Goal: Task Accomplishment & Management: Manage account settings

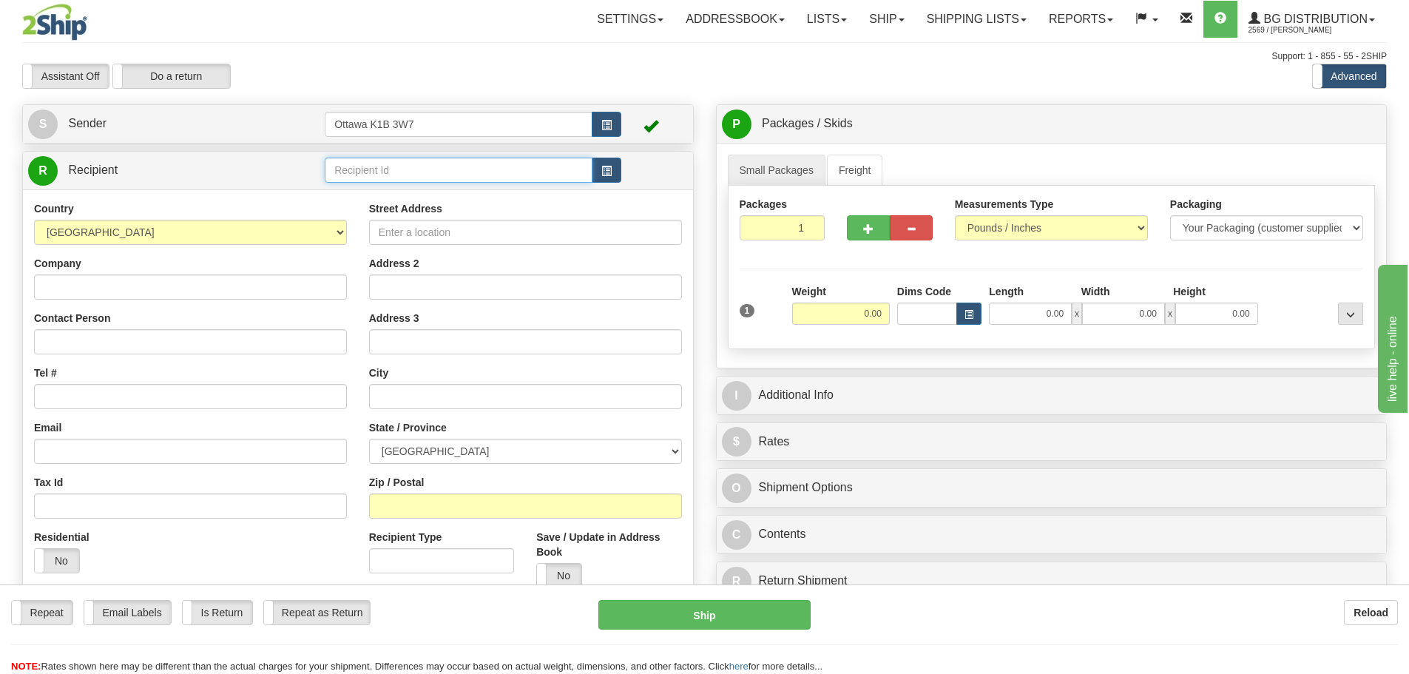
click at [422, 180] on input "text" at bounding box center [459, 170] width 268 height 25
type input "910819"
click at [548, 78] on div "Assistant On Assistant Off Do a return Do a return" at bounding box center [300, 76] width 578 height 25
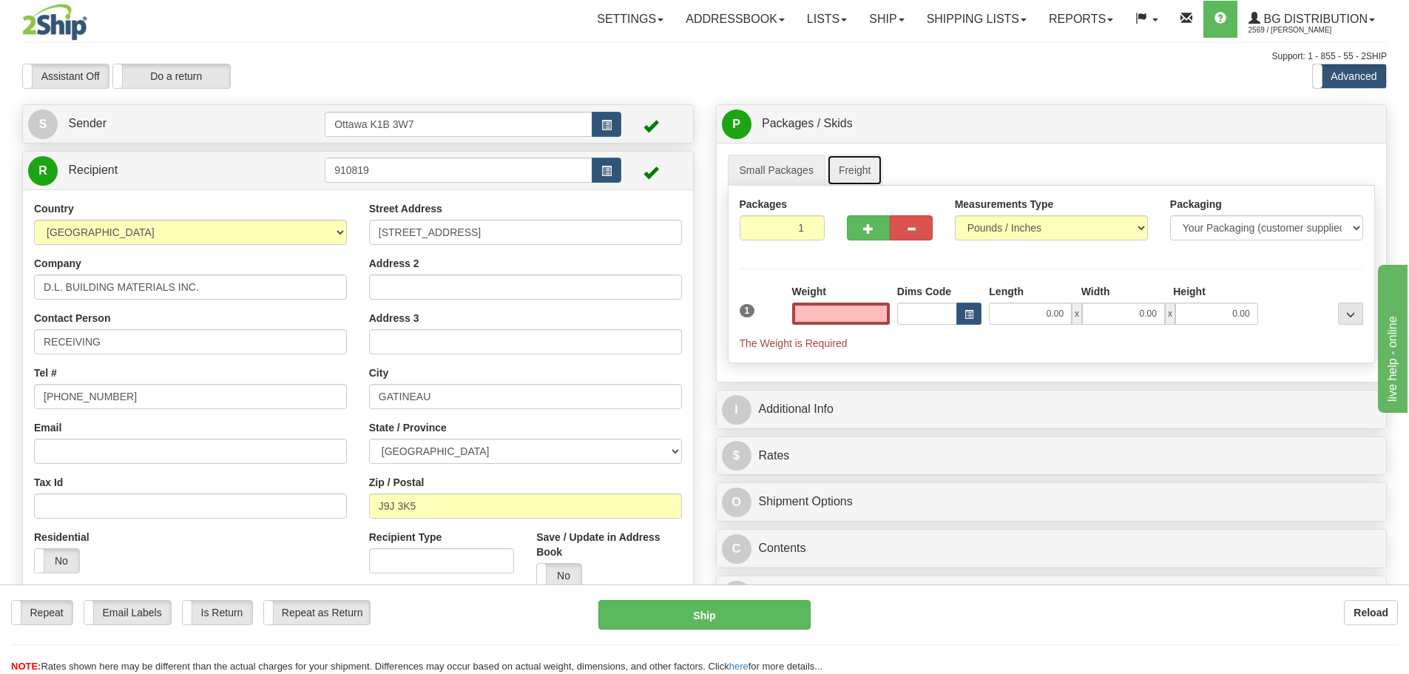
type input "0.00"
click at [856, 177] on link "Freight" at bounding box center [855, 170] width 56 height 31
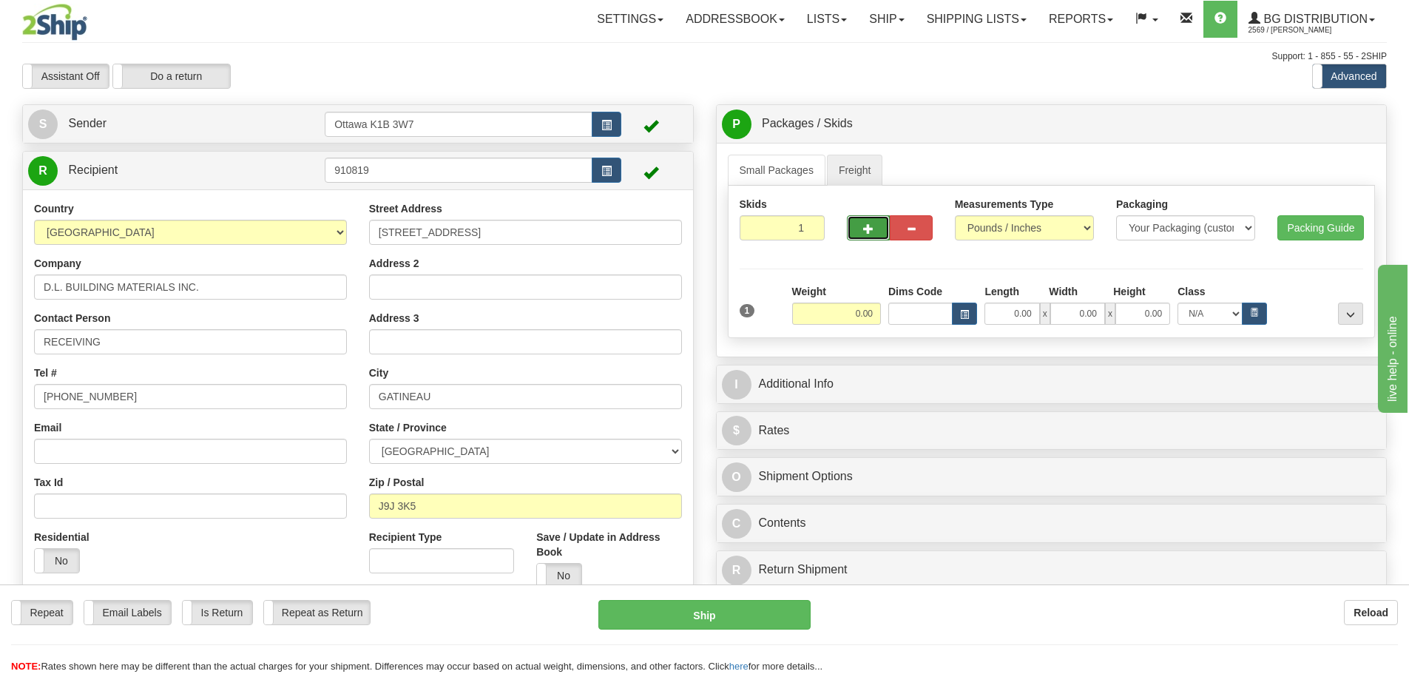
click at [861, 230] on button "button" at bounding box center [868, 227] width 43 height 25
type input "2"
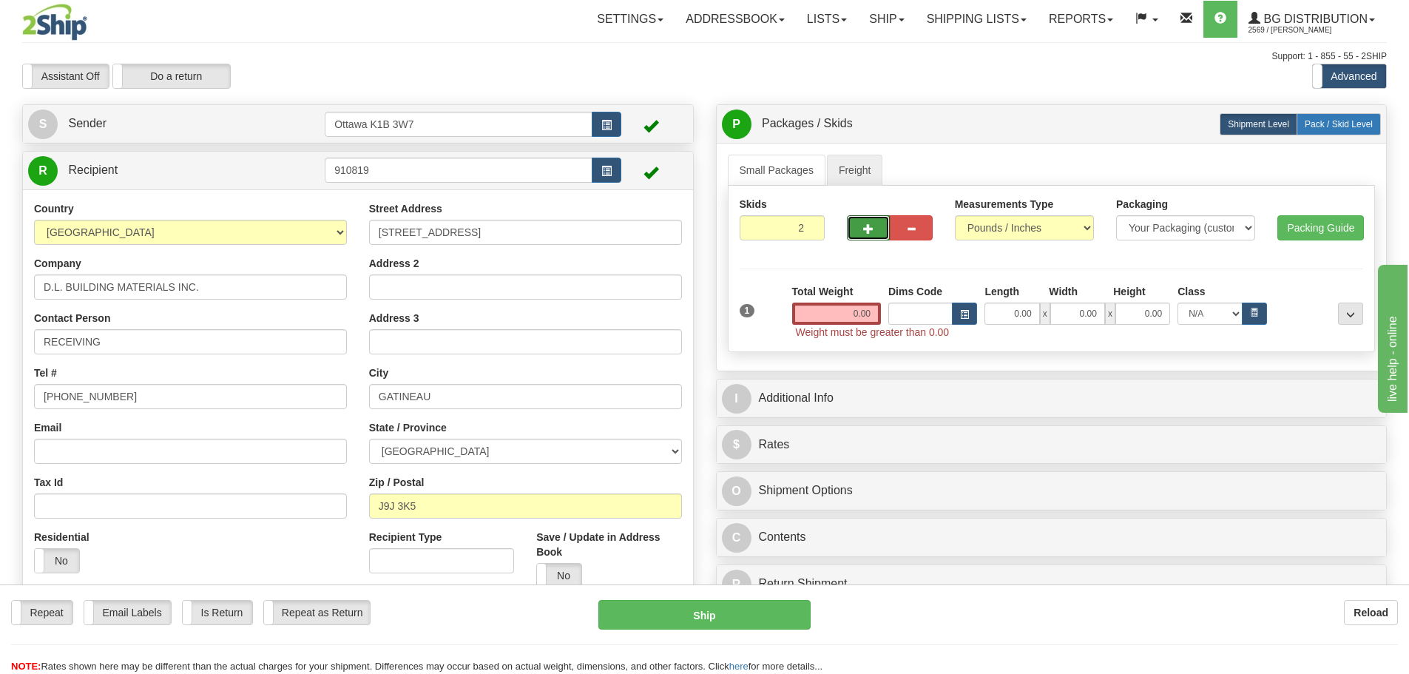
click at [1313, 124] on span "Pack / Skid Level" at bounding box center [1339, 124] width 68 height 10
radio input "true"
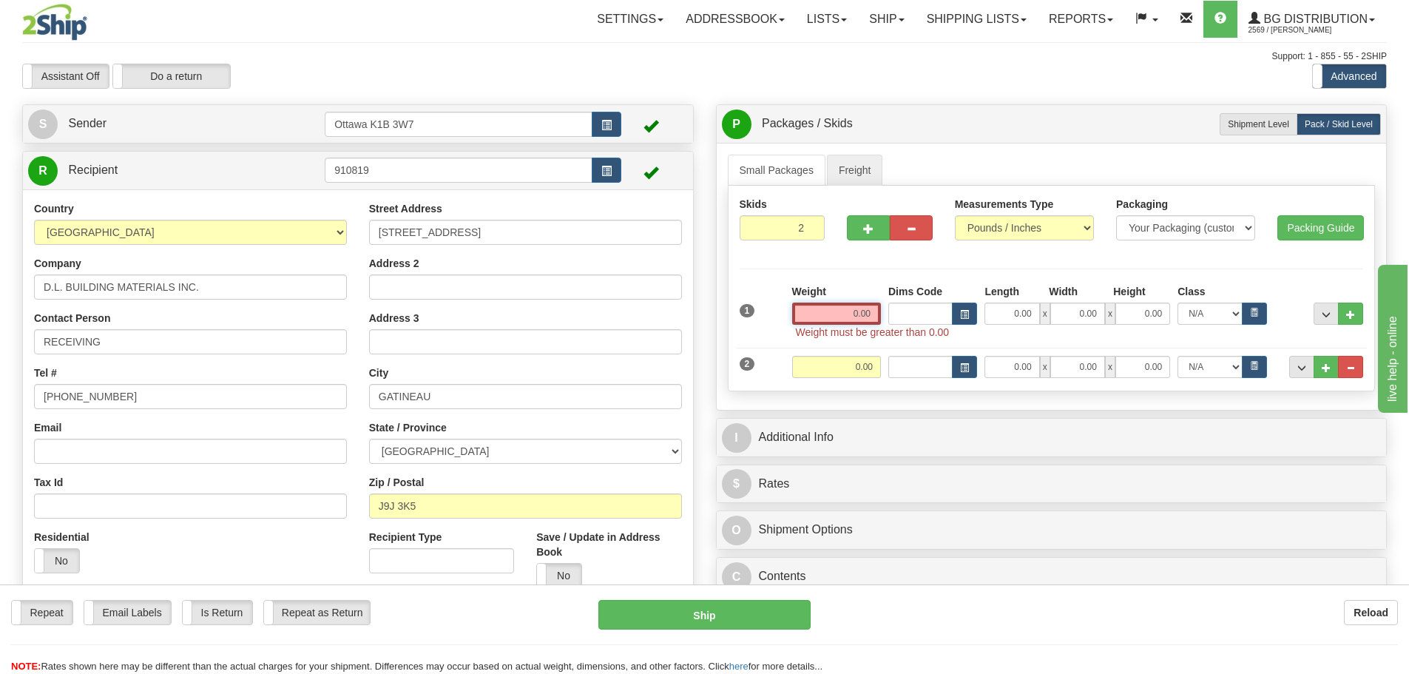
click at [857, 319] on input "0.00" at bounding box center [836, 314] width 89 height 22
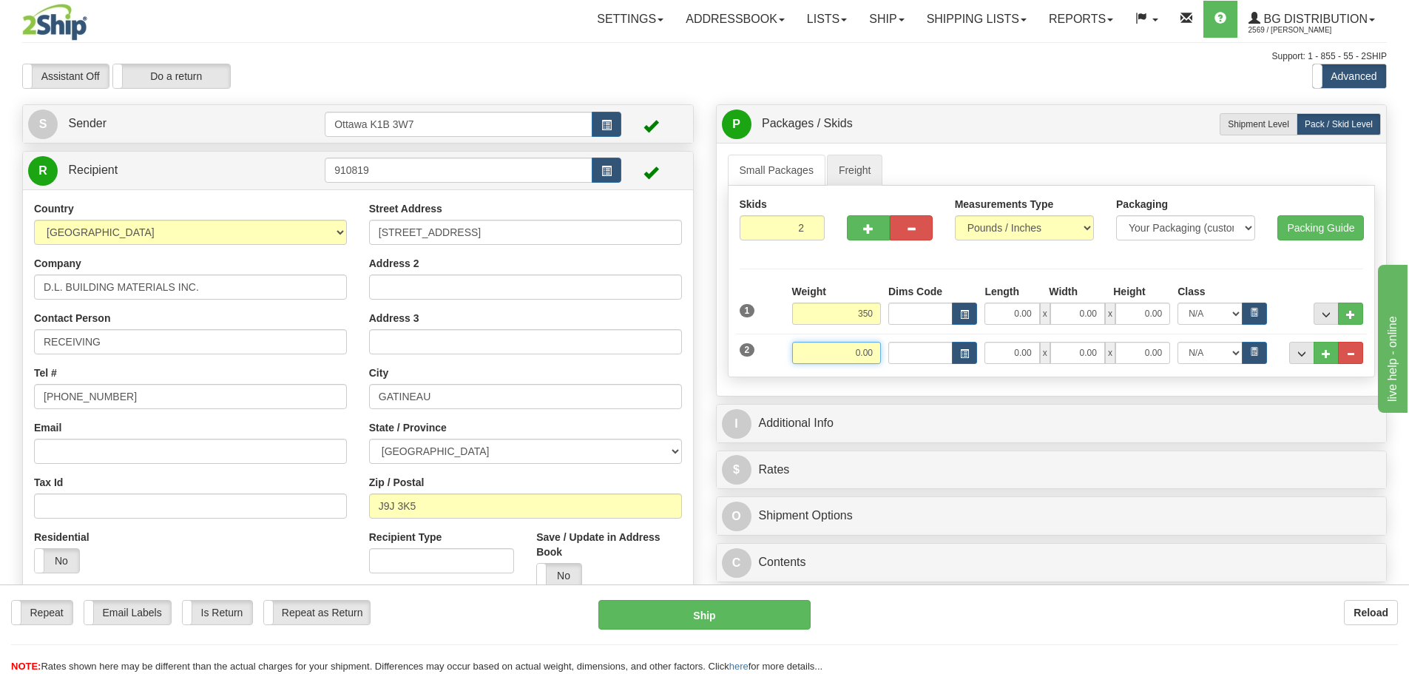
type input "350.00"
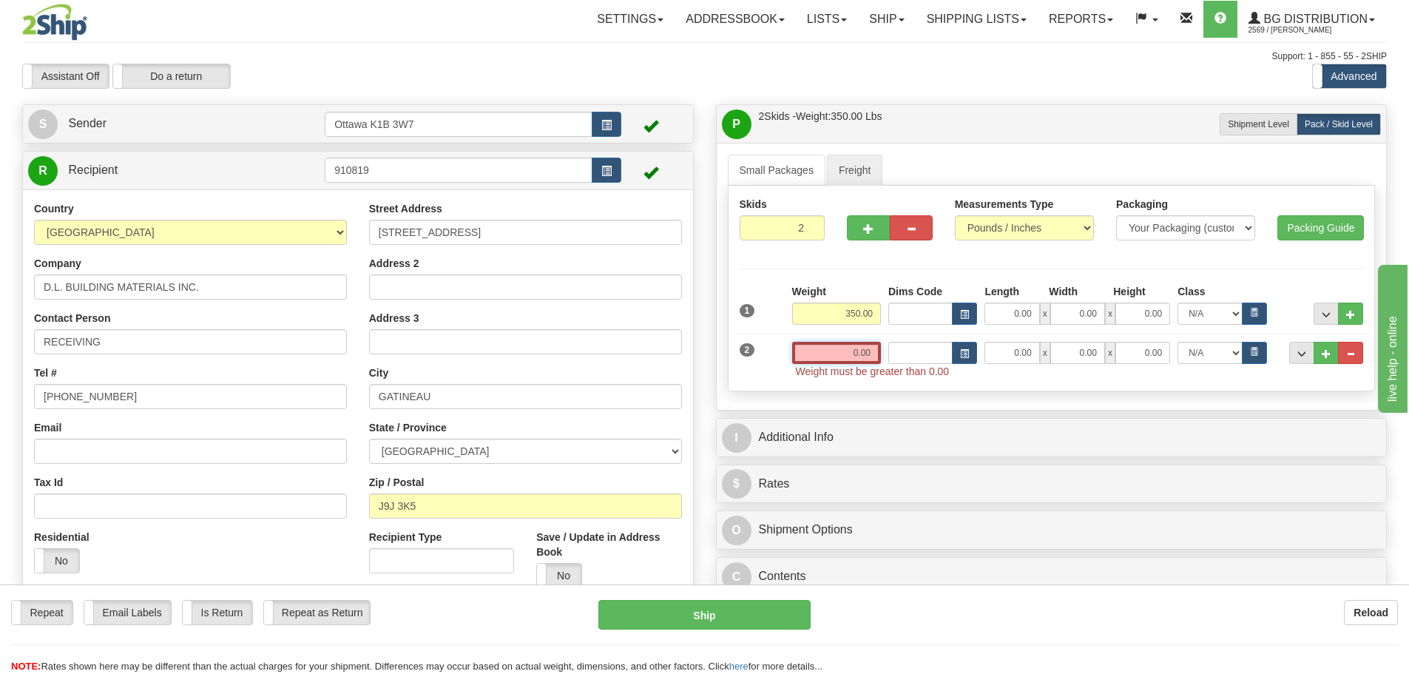
click at [870, 359] on input "0.00" at bounding box center [836, 353] width 89 height 22
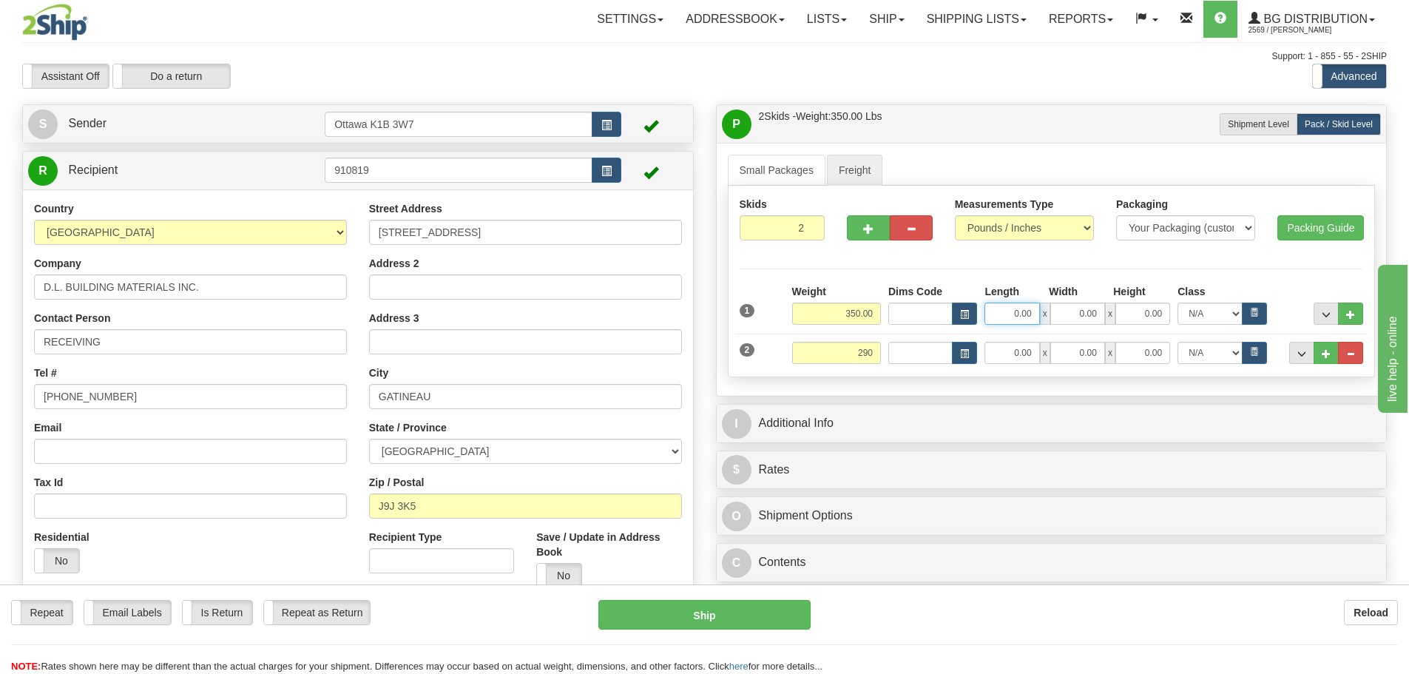
type input "290.00"
click at [1027, 317] on input "0.00" at bounding box center [1012, 314] width 55 height 22
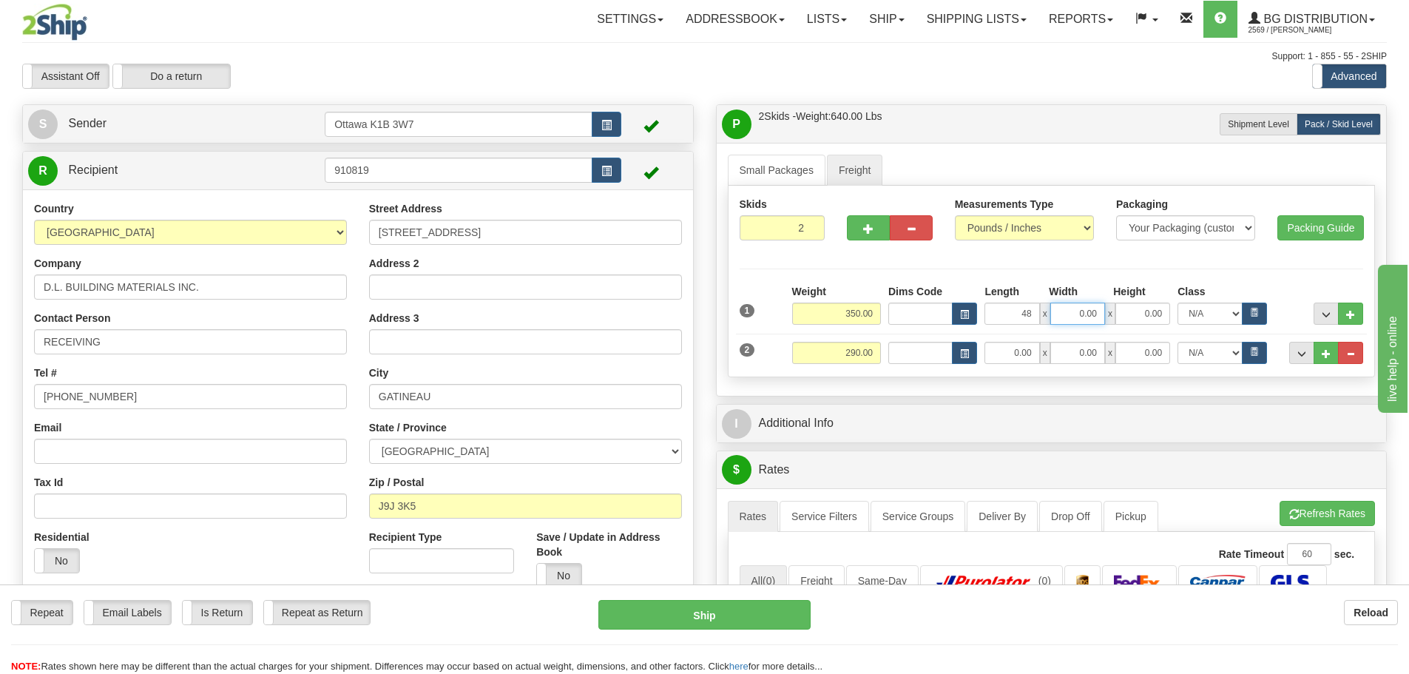
type input "48.00"
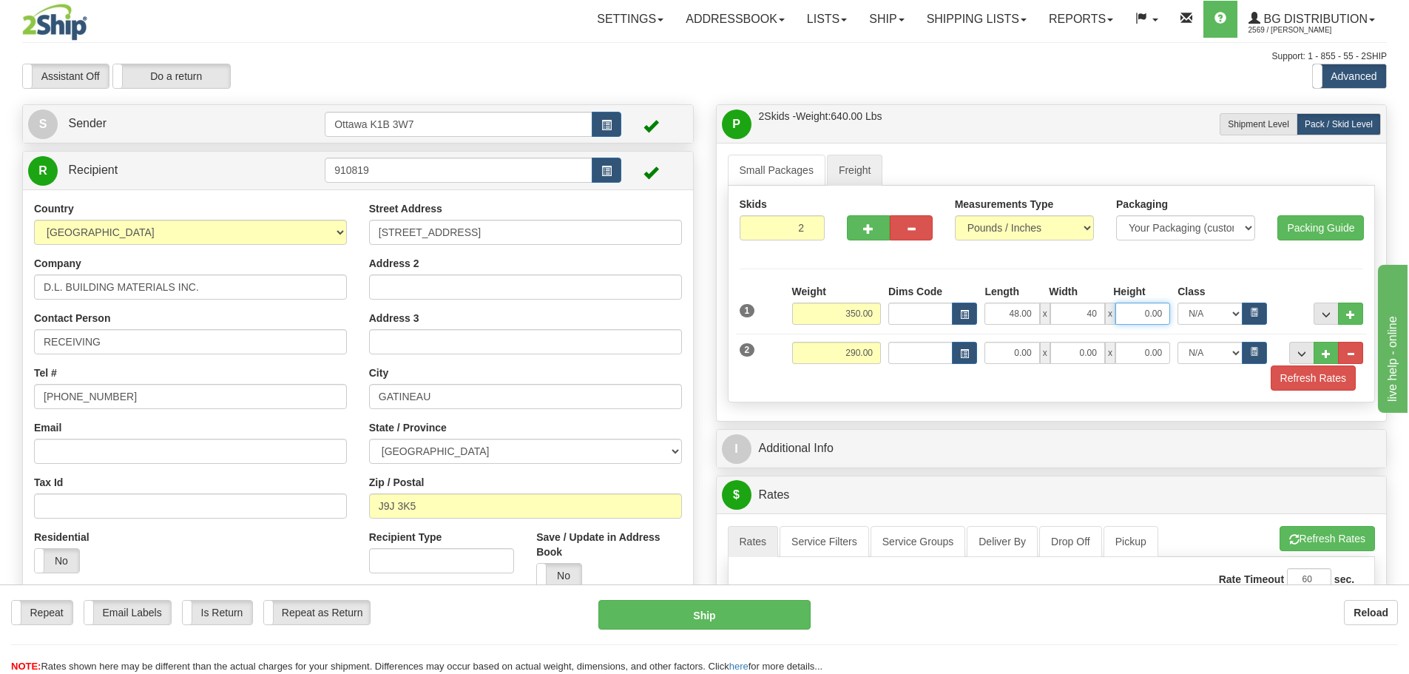
type input "40.00"
type input "38.00"
click at [1013, 351] on input "0.00" at bounding box center [1012, 353] width 55 height 22
type input "48.00"
type input "40.00"
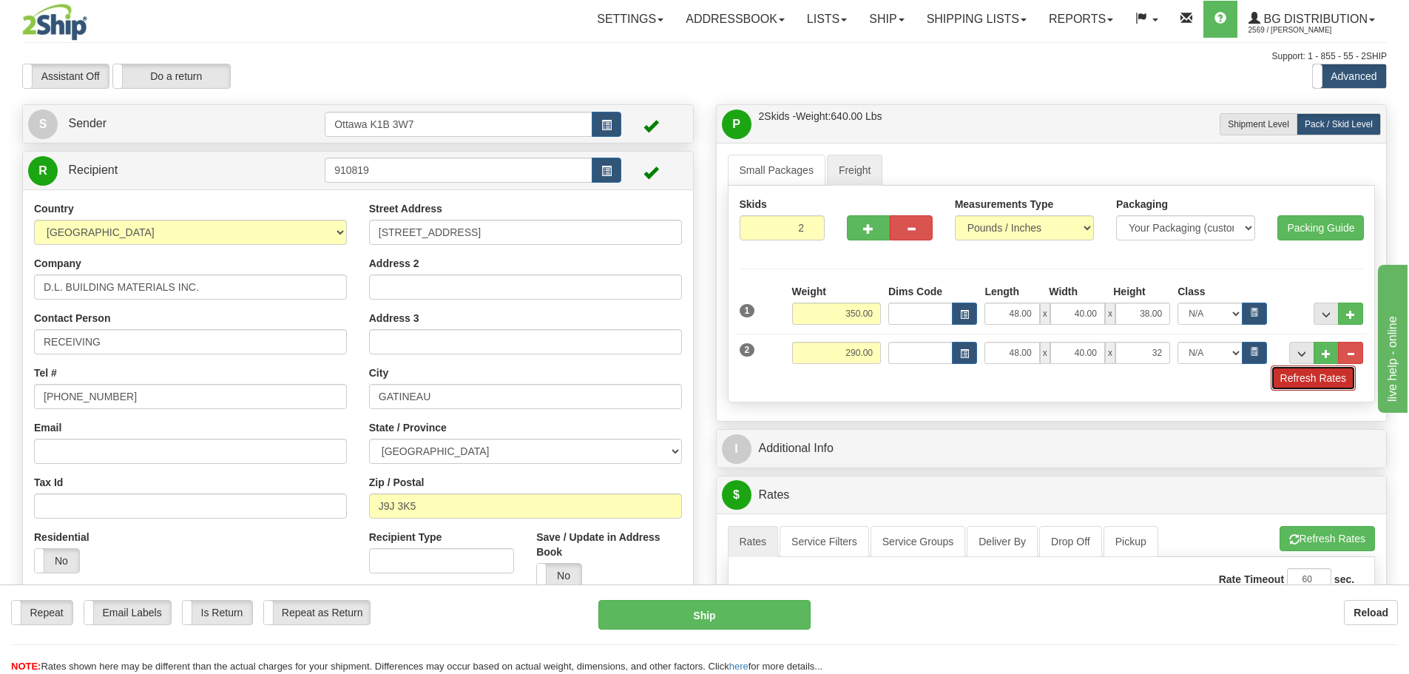
type input "32.00"
click at [1346, 379] on button "Refresh Rates" at bounding box center [1313, 377] width 85 height 25
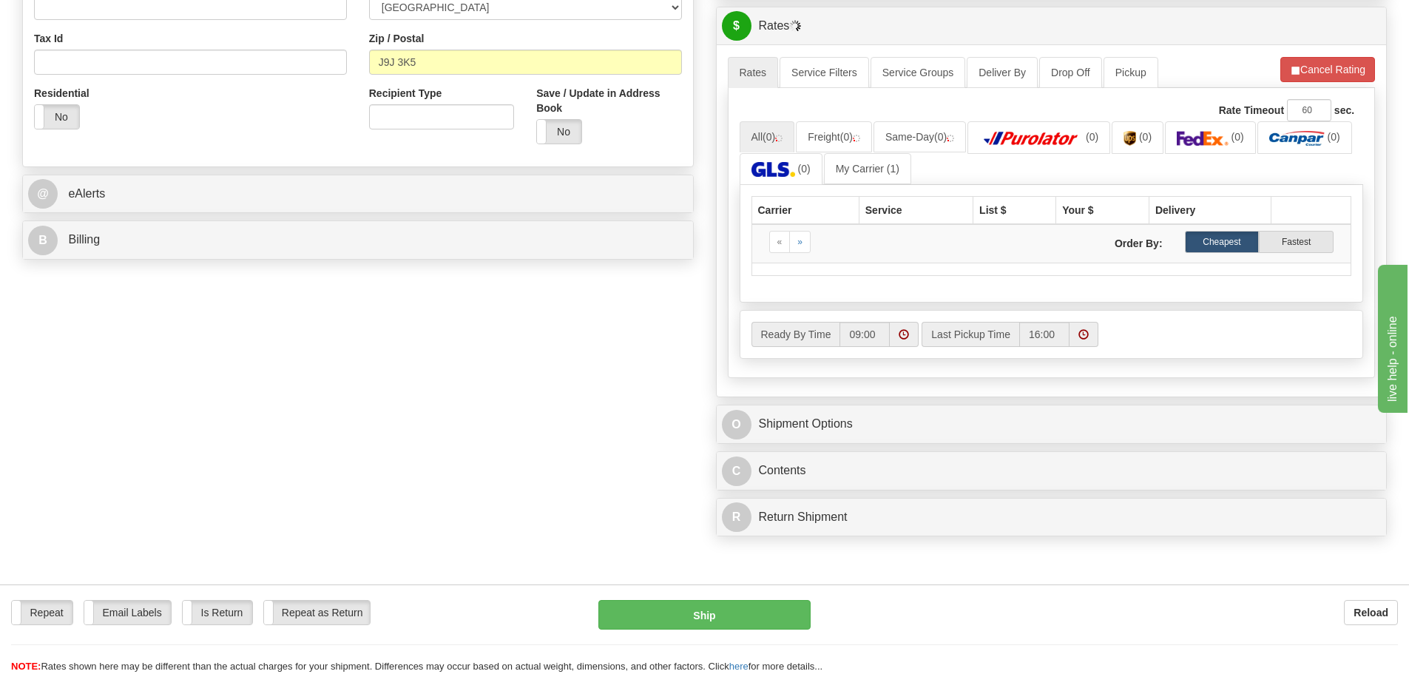
scroll to position [222, 0]
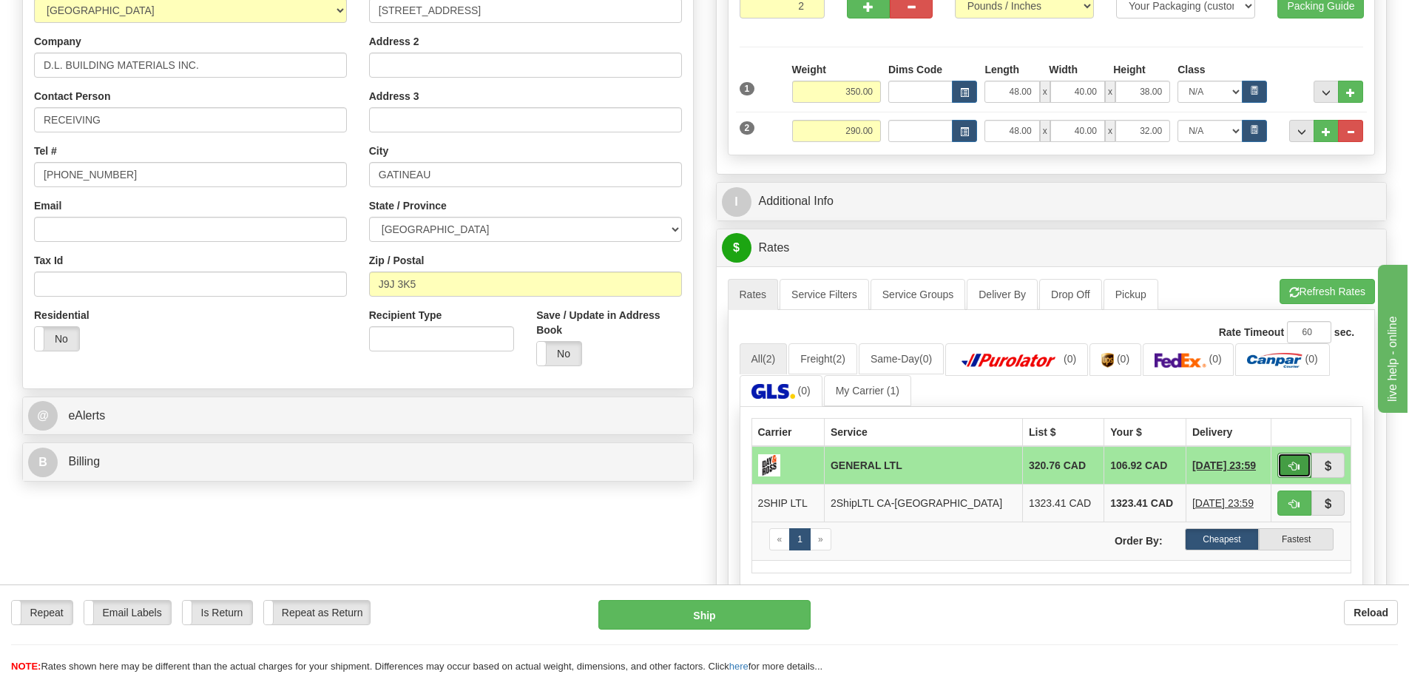
click at [1295, 459] on button "button" at bounding box center [1294, 465] width 34 height 25
type input "GL"
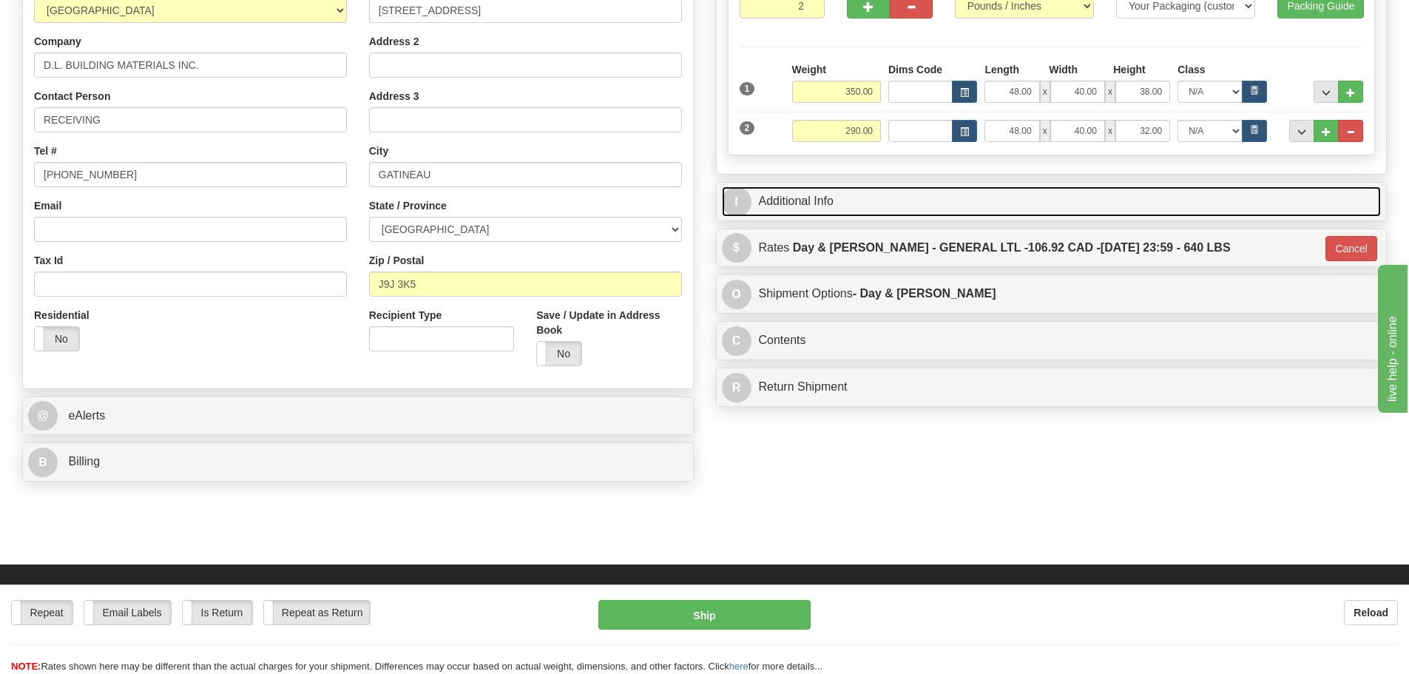
click at [899, 204] on link "I Additional Info" at bounding box center [1052, 201] width 660 height 30
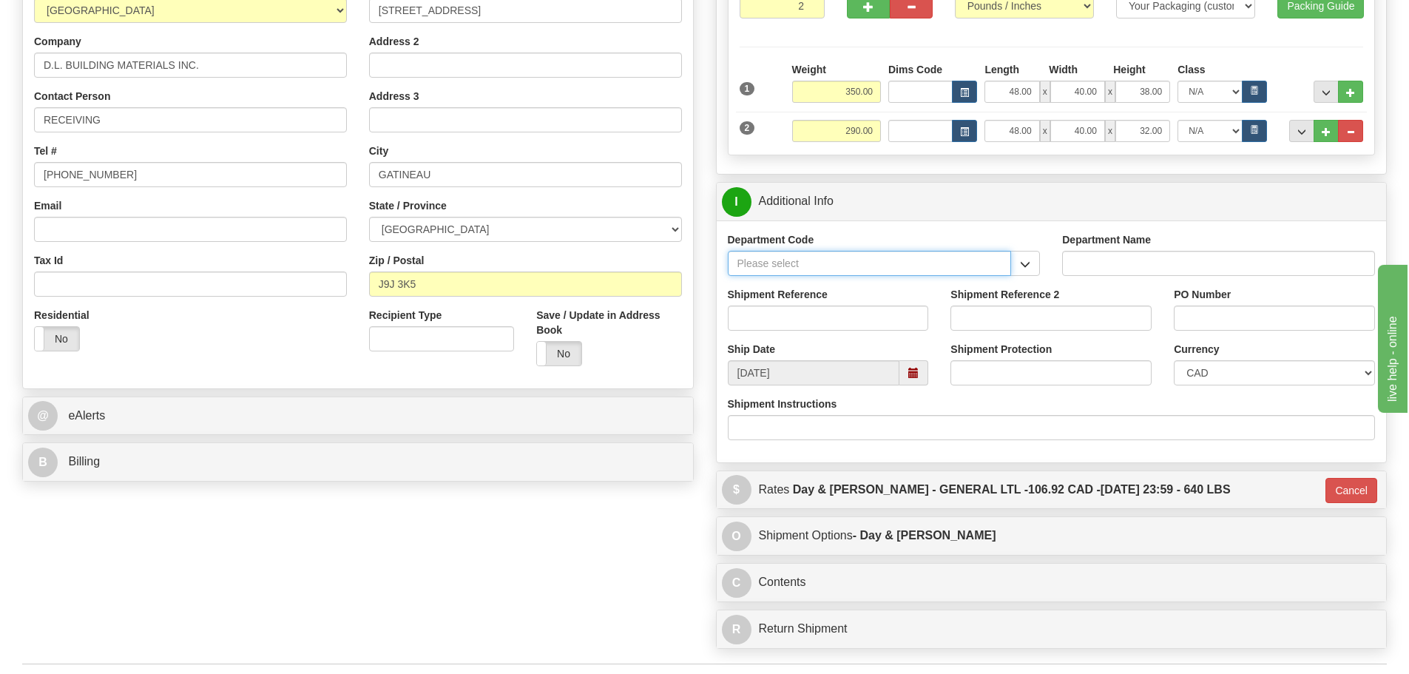
drag, startPoint x: 985, startPoint y: 262, endPoint x: 1009, endPoint y: 270, distance: 25.0
click at [996, 266] on input "Department Code" at bounding box center [870, 263] width 284 height 25
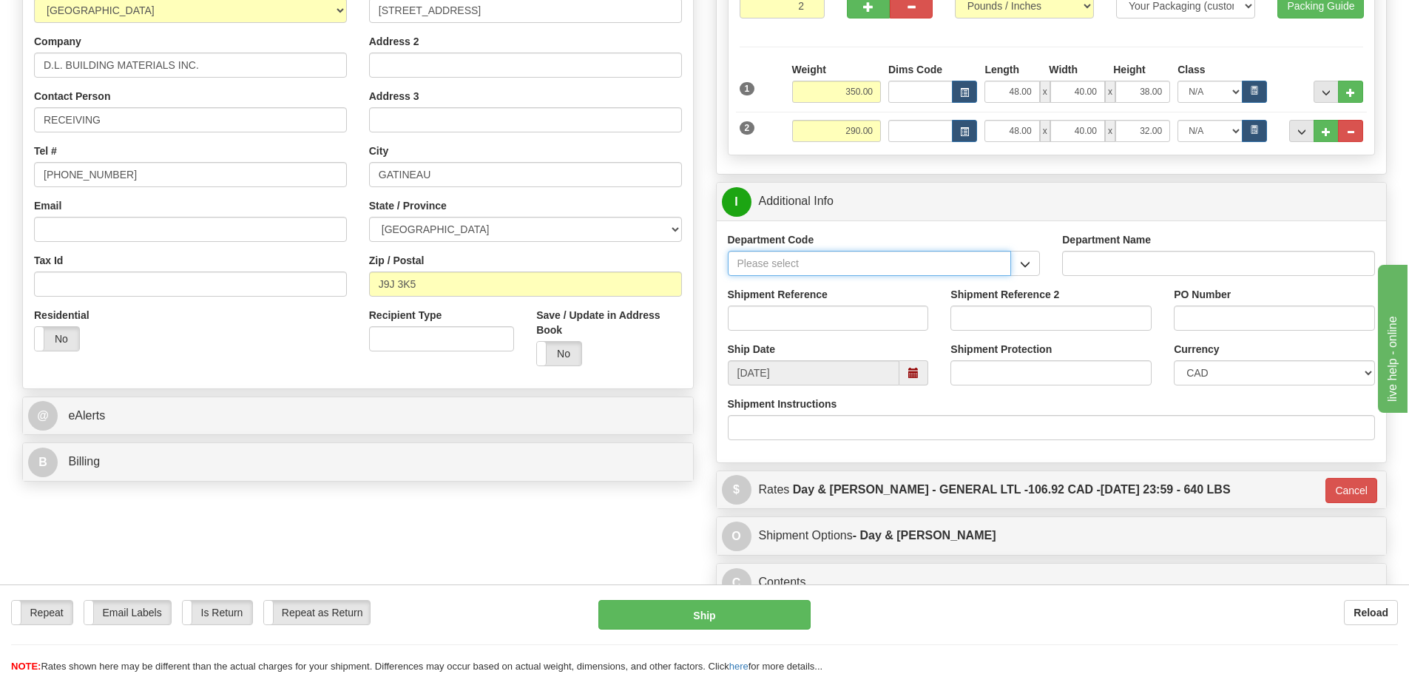
click at [1010, 270] on input "Department Code" at bounding box center [870, 263] width 284 height 25
click at [1025, 269] on span "button" at bounding box center [1025, 265] width 10 height 10
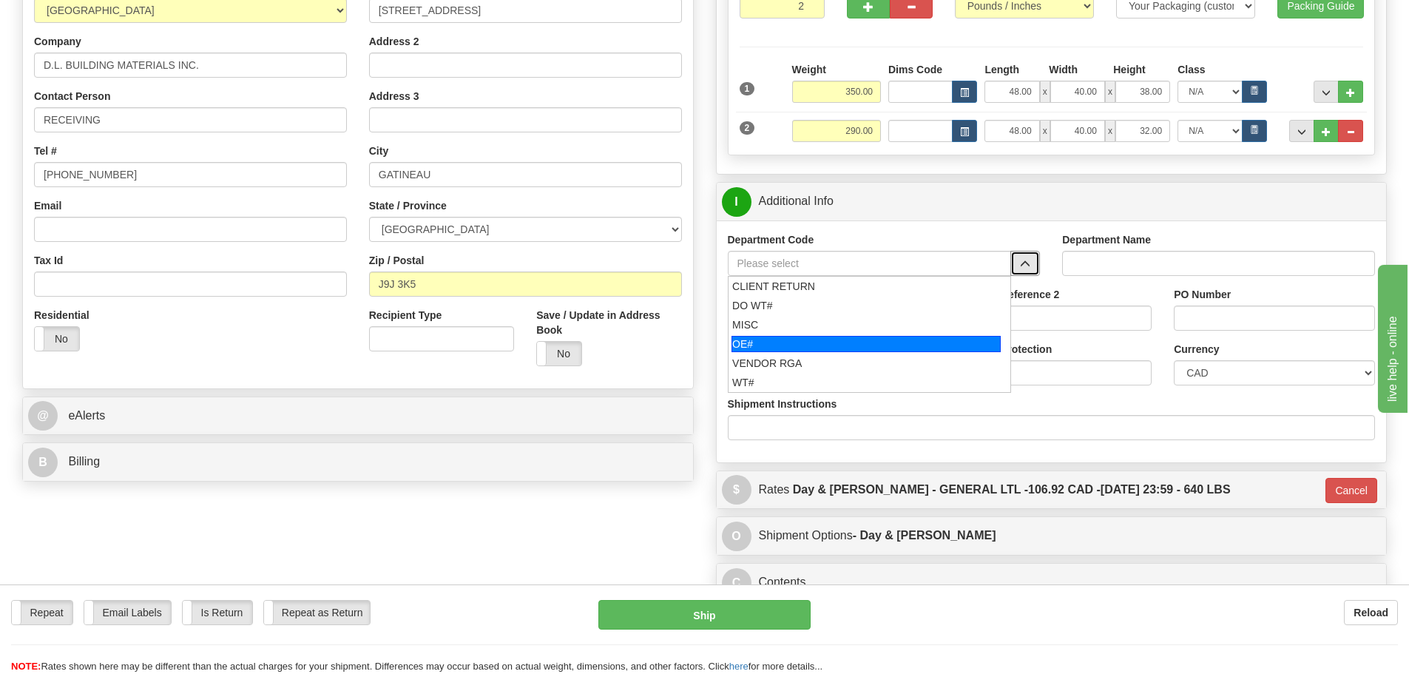
click at [874, 342] on div "OE#" at bounding box center [866, 344] width 269 height 16
type input "OE#"
type input "ORDERS"
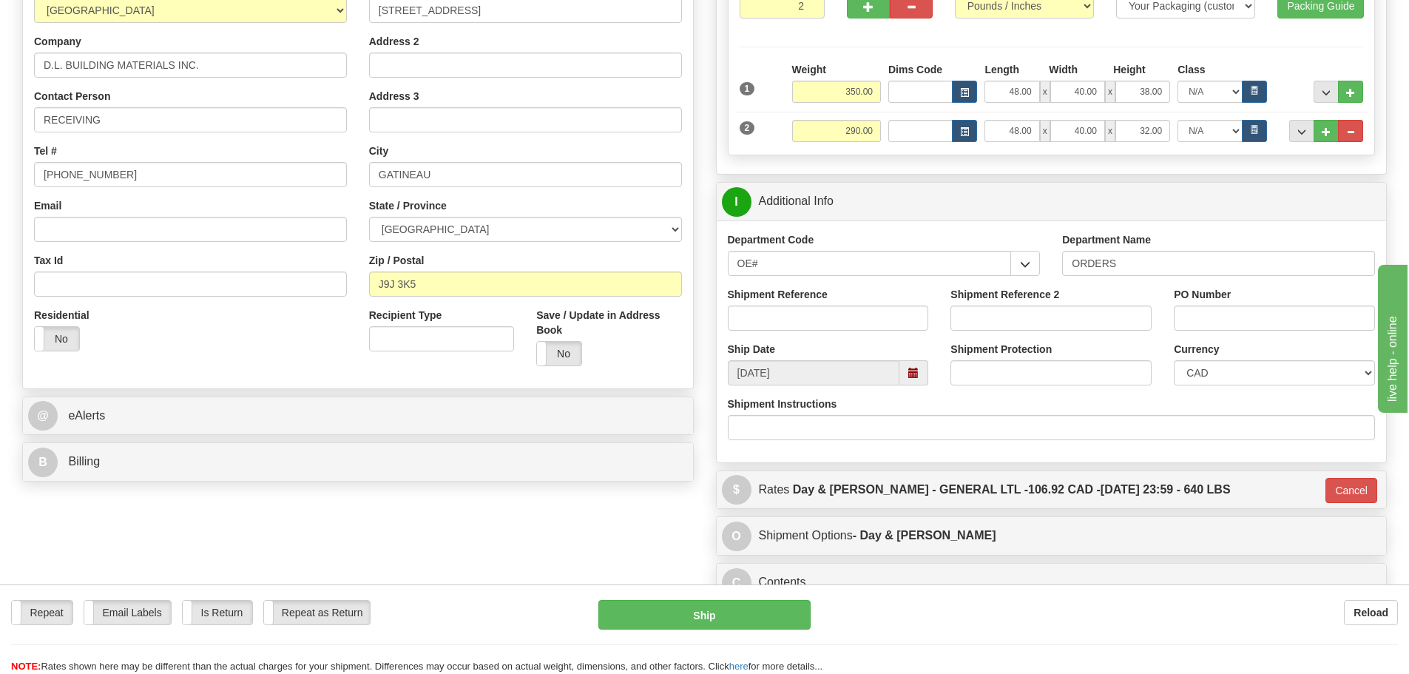
click at [869, 331] on div "Shipment Reference" at bounding box center [828, 314] width 223 height 55
click at [868, 326] on input "Shipment Reference" at bounding box center [828, 317] width 201 height 25
type input "1"
type input "10203539-00"
click at [993, 320] on input "Shipment Reference 2" at bounding box center [1051, 317] width 201 height 25
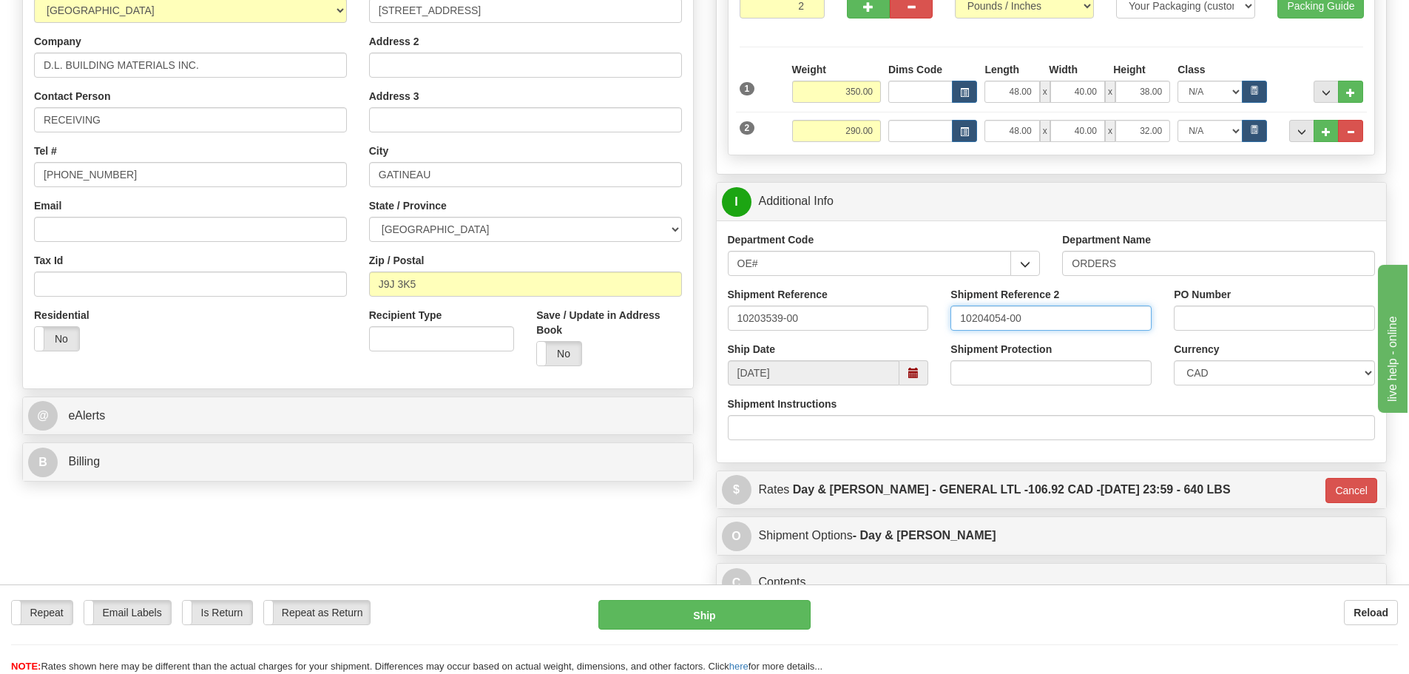
type input "10204054-00"
click at [1233, 305] on input "PO Number" at bounding box center [1274, 317] width 201 height 25
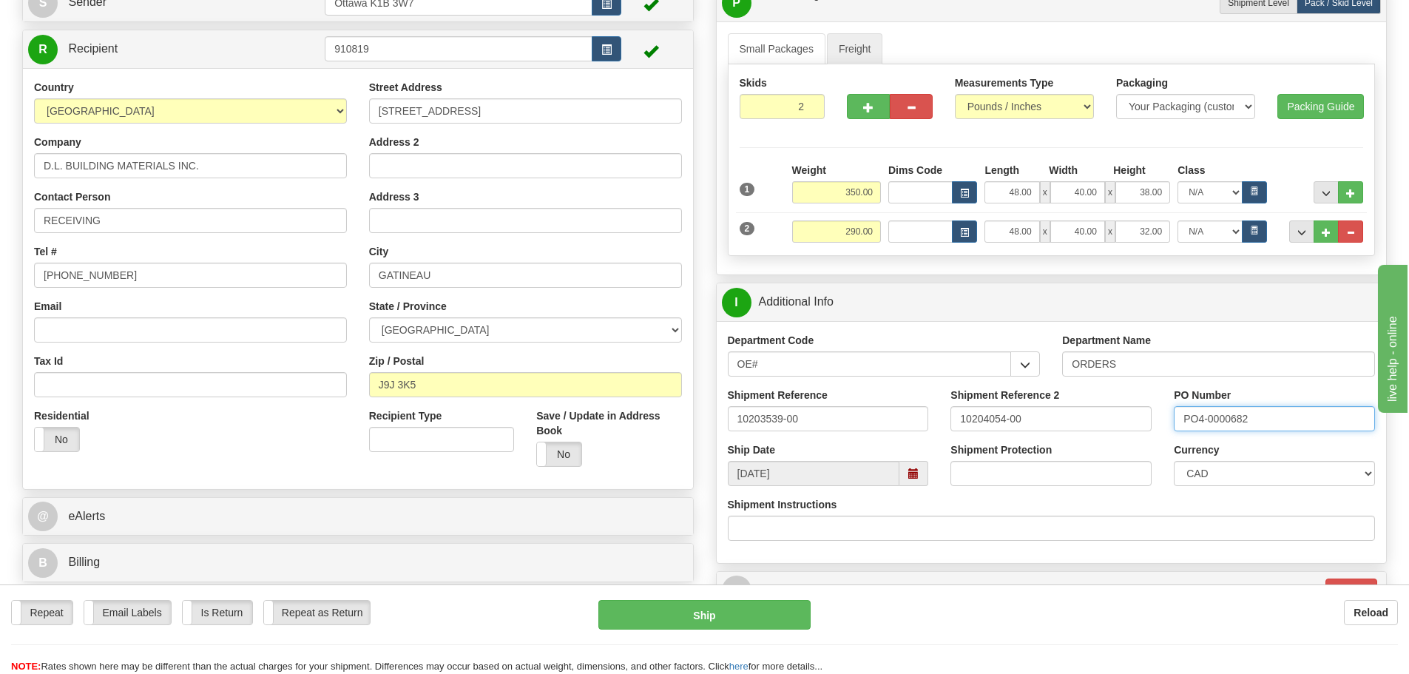
scroll to position [148, 0]
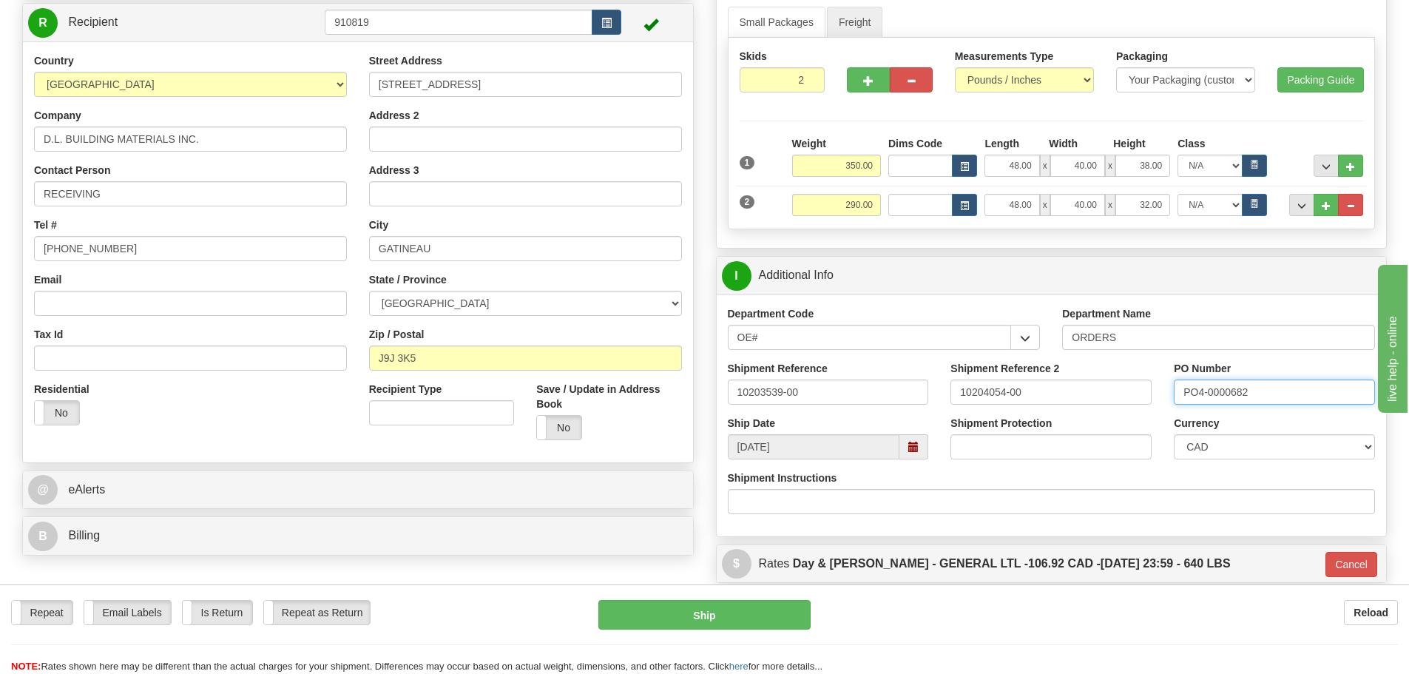
type input "PO4-0000682"
click at [771, 630] on div "Repeat Repeat Email Labels Email Labels Edit Is Return Is Return Repeat as Retu…" at bounding box center [704, 637] width 1409 height 74
click at [771, 627] on button "Ship" at bounding box center [704, 615] width 212 height 30
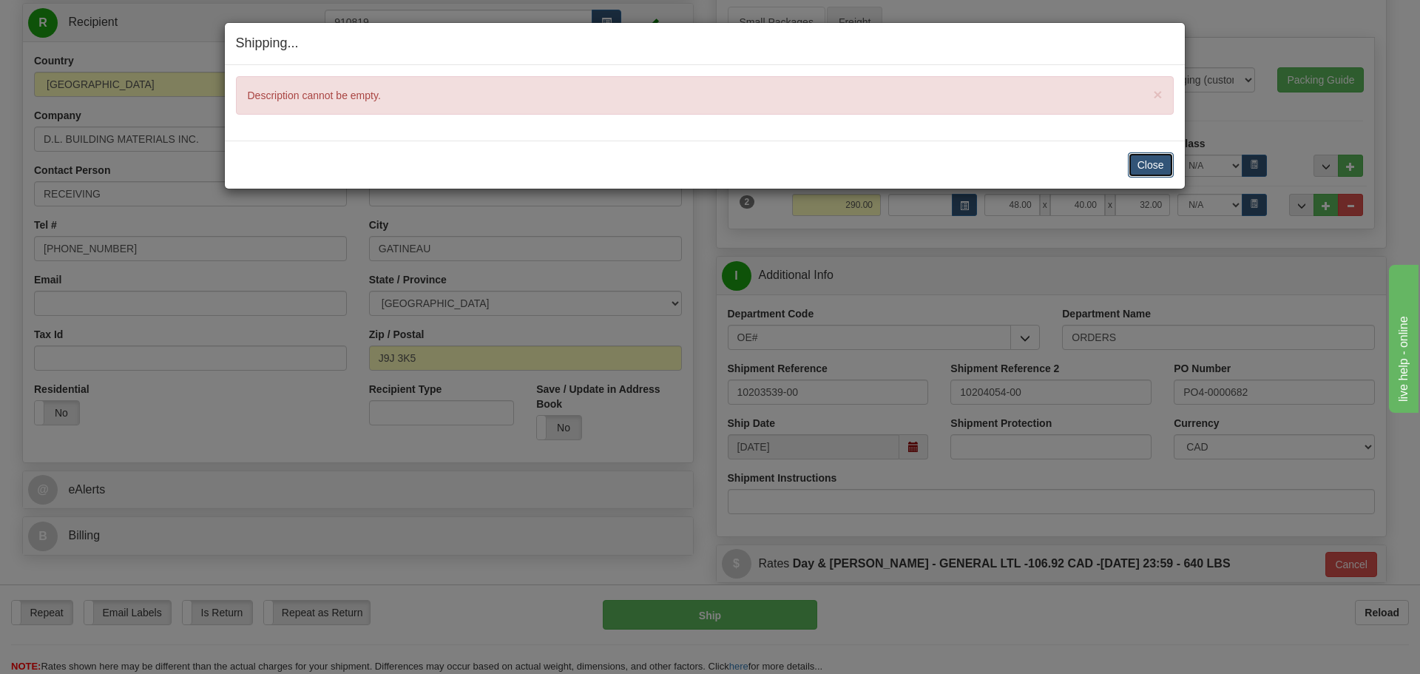
click at [1165, 167] on button "Close" at bounding box center [1151, 164] width 46 height 25
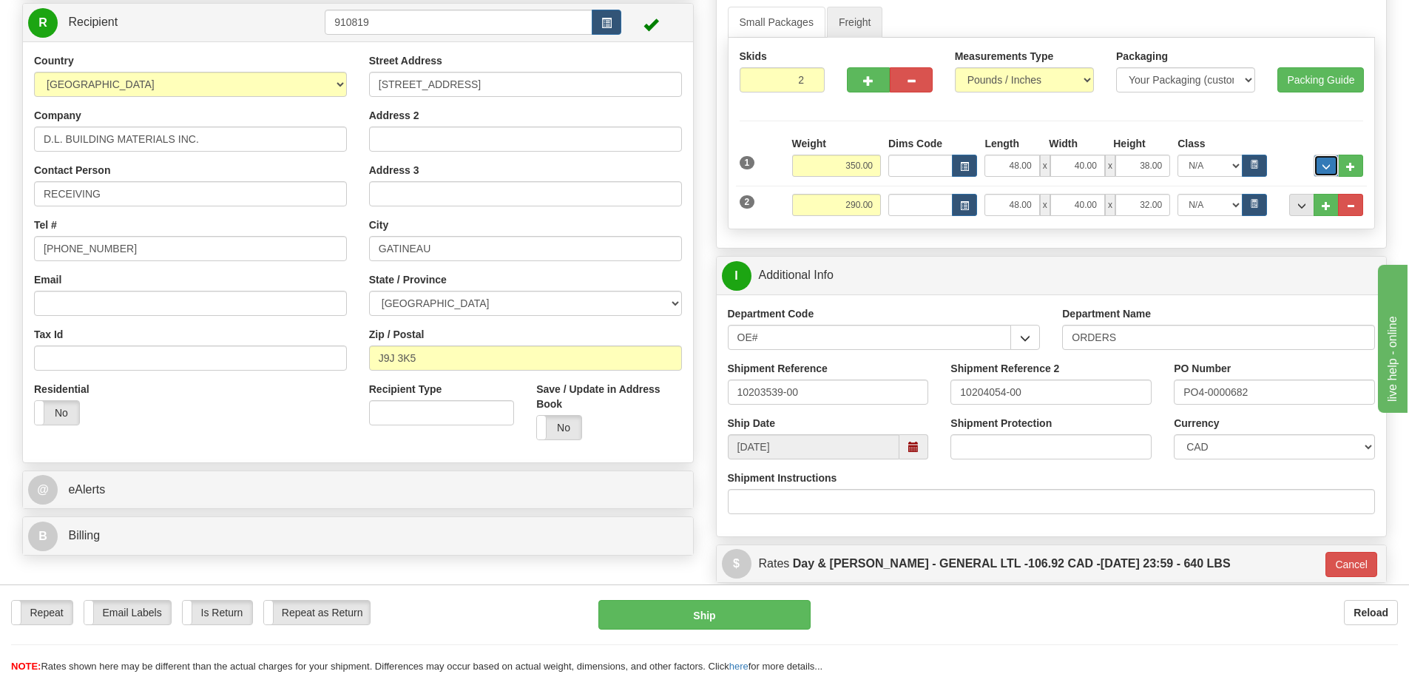
click at [1331, 163] on button "..." at bounding box center [1326, 166] width 25 height 22
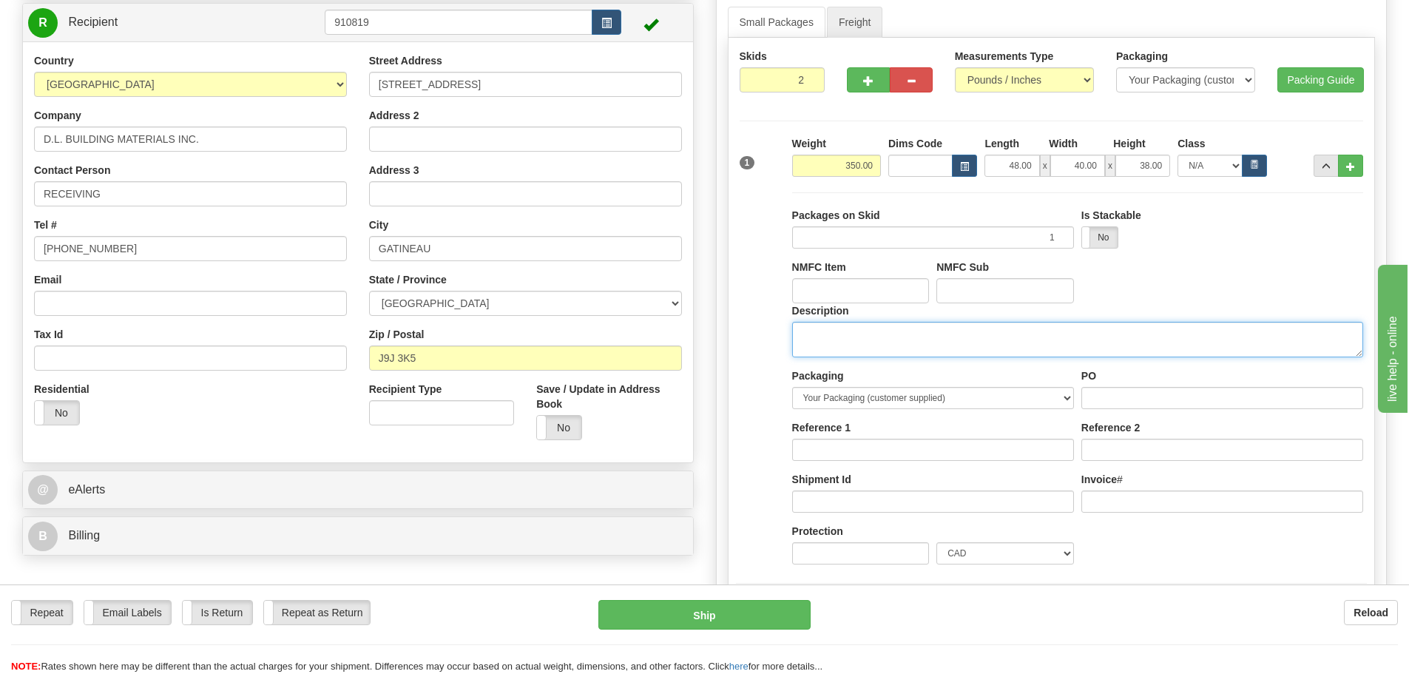
click at [1037, 334] on textarea "Description" at bounding box center [1077, 340] width 571 height 36
drag, startPoint x: 994, startPoint y: 338, endPoint x: 564, endPoint y: 283, distance: 434.0
type textarea "DOOR HARDWARE"
click at [1328, 163] on span "..." at bounding box center [1326, 167] width 9 height 8
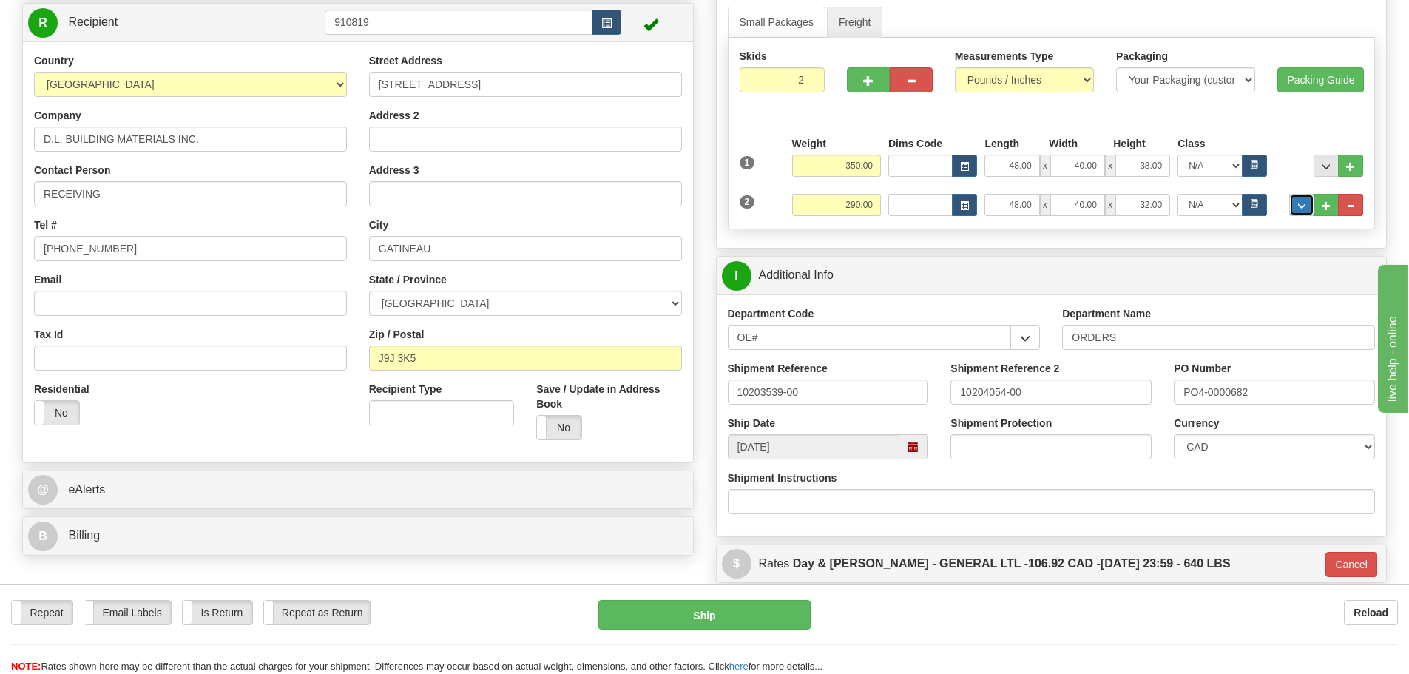
click at [1309, 215] on button "..." at bounding box center [1301, 205] width 25 height 22
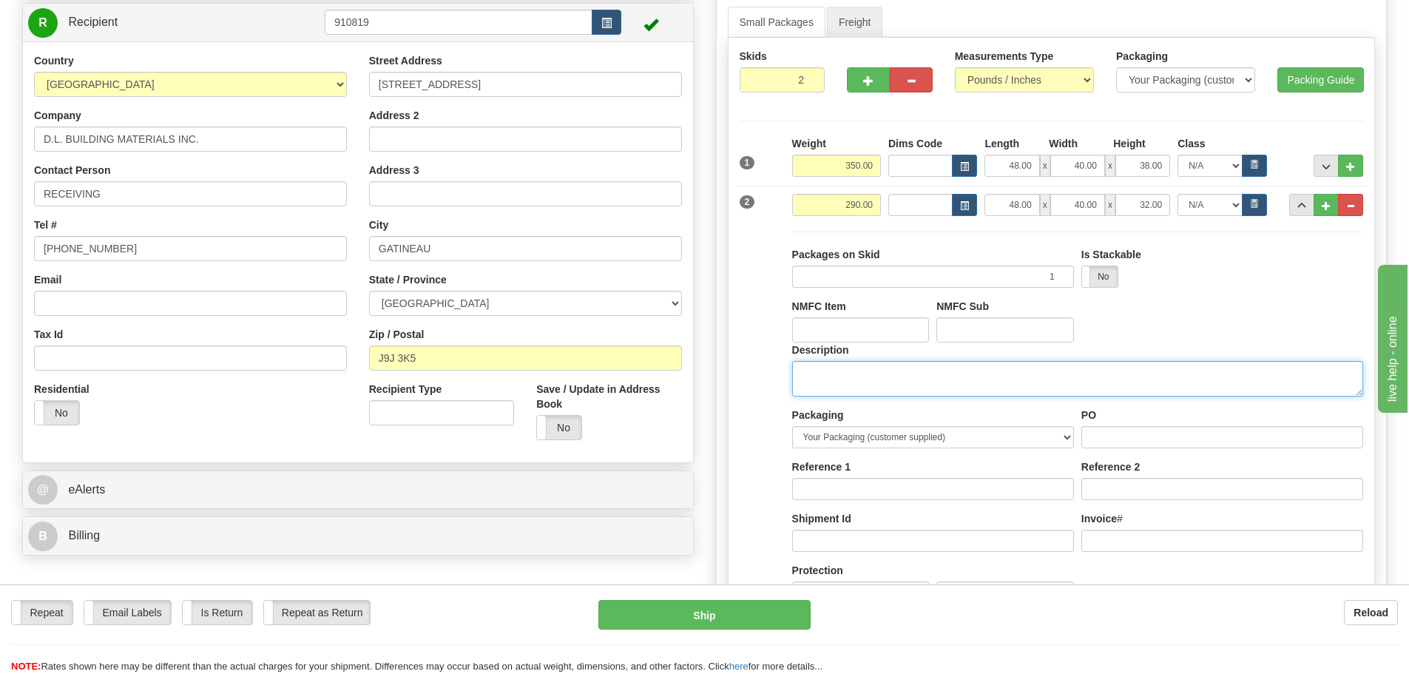
click at [919, 389] on textarea "Description" at bounding box center [1077, 379] width 571 height 36
paste textarea "DOOR HARDWARE"
type textarea "DOOR HARDWARE"
click at [1299, 205] on span "..." at bounding box center [1301, 206] width 9 height 8
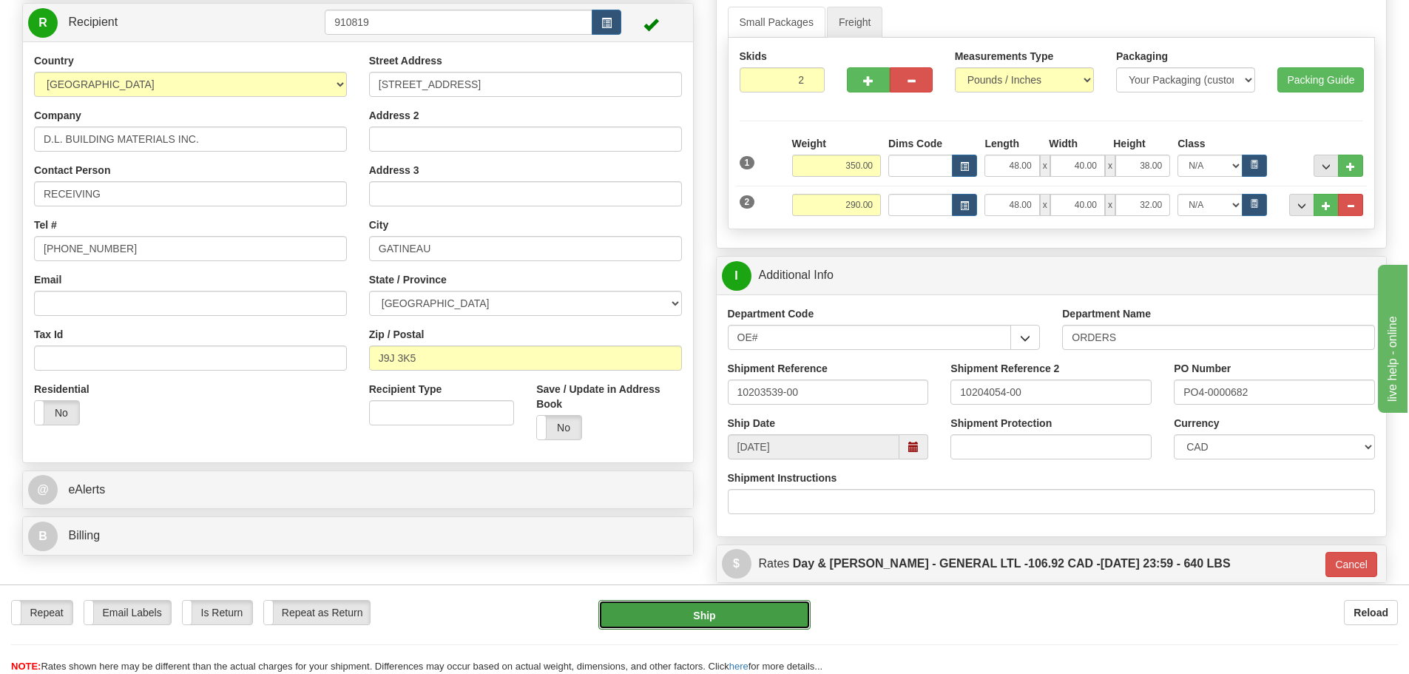
click at [700, 626] on button "Ship" at bounding box center [704, 615] width 212 height 30
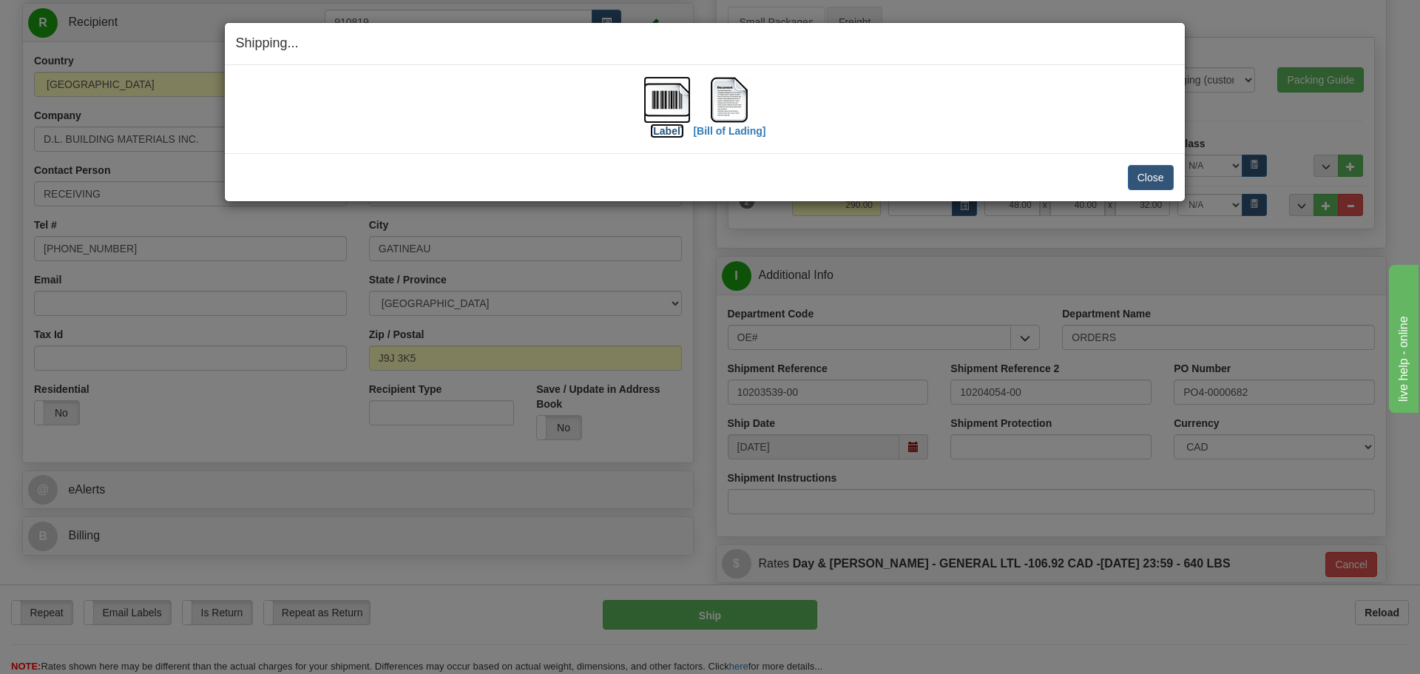
click at [674, 134] on label "[Label]" at bounding box center [667, 131] width 34 height 15
click at [713, 129] on label "[Bill of Lading]" at bounding box center [729, 131] width 72 height 15
click at [1145, 167] on button "Close" at bounding box center [1151, 177] width 46 height 25
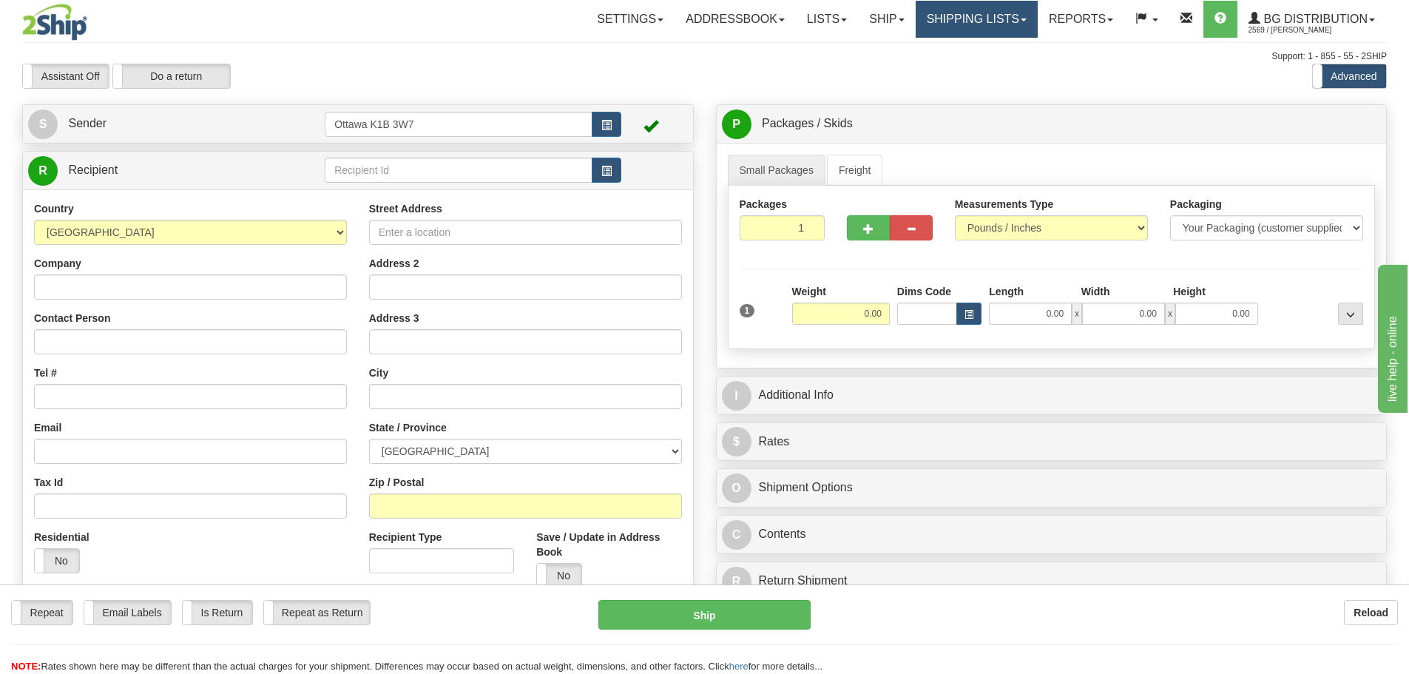
click at [975, 23] on link "Shipping lists" at bounding box center [977, 19] width 122 height 37
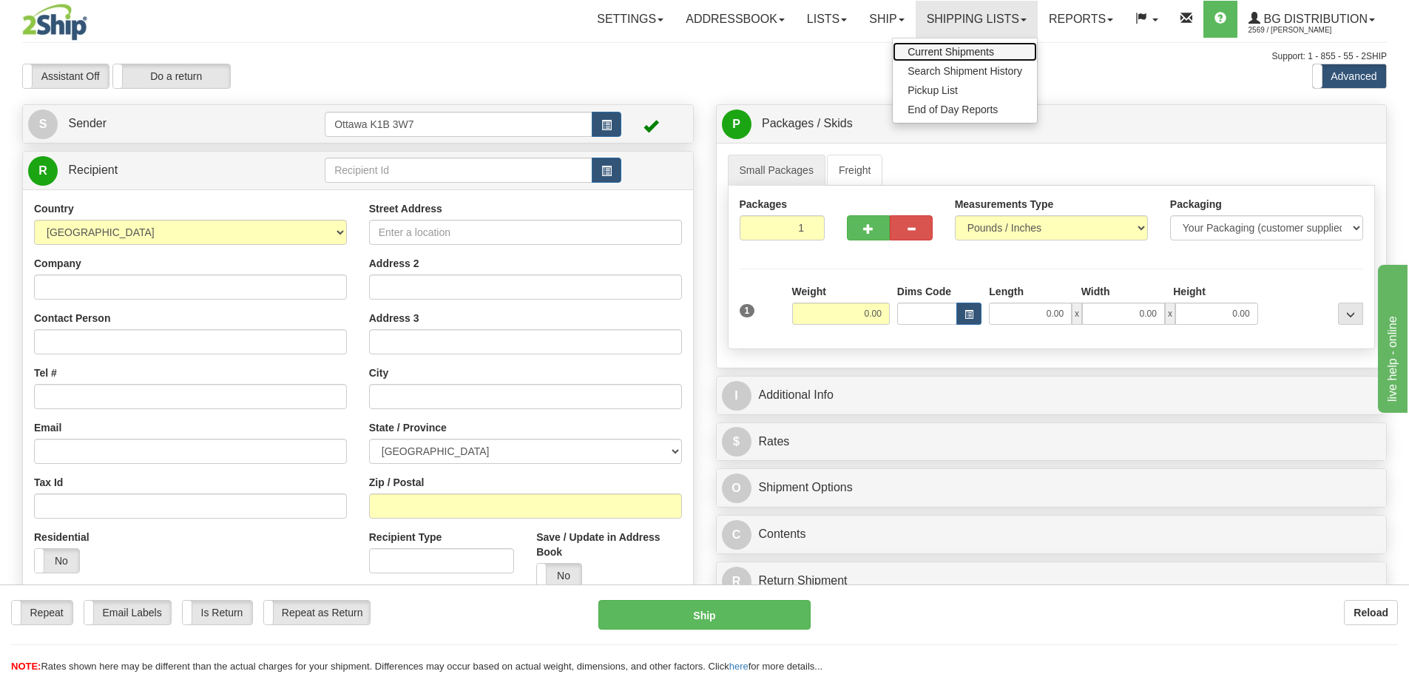
click at [968, 56] on span "Current Shipments" at bounding box center [951, 52] width 87 height 12
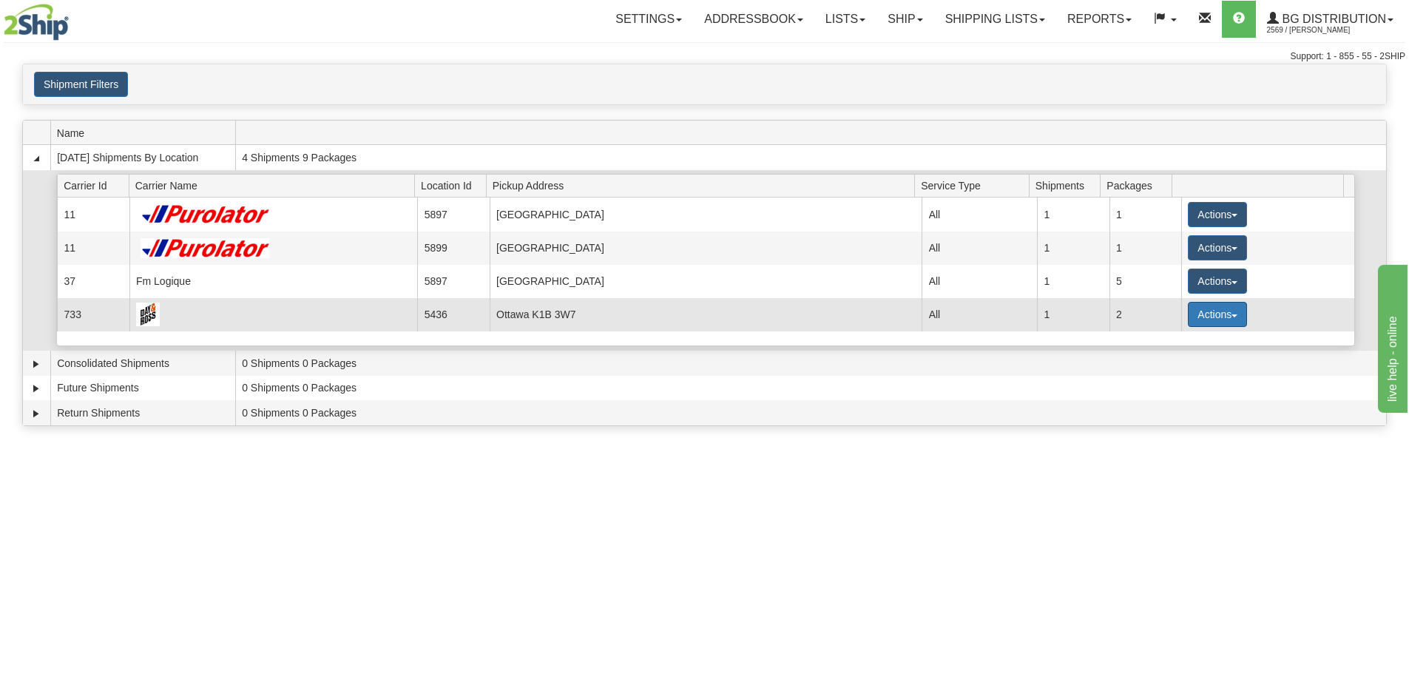
click at [1210, 319] on button "Actions" at bounding box center [1217, 314] width 59 height 25
click at [1193, 341] on link "Details" at bounding box center [1187, 342] width 118 height 19
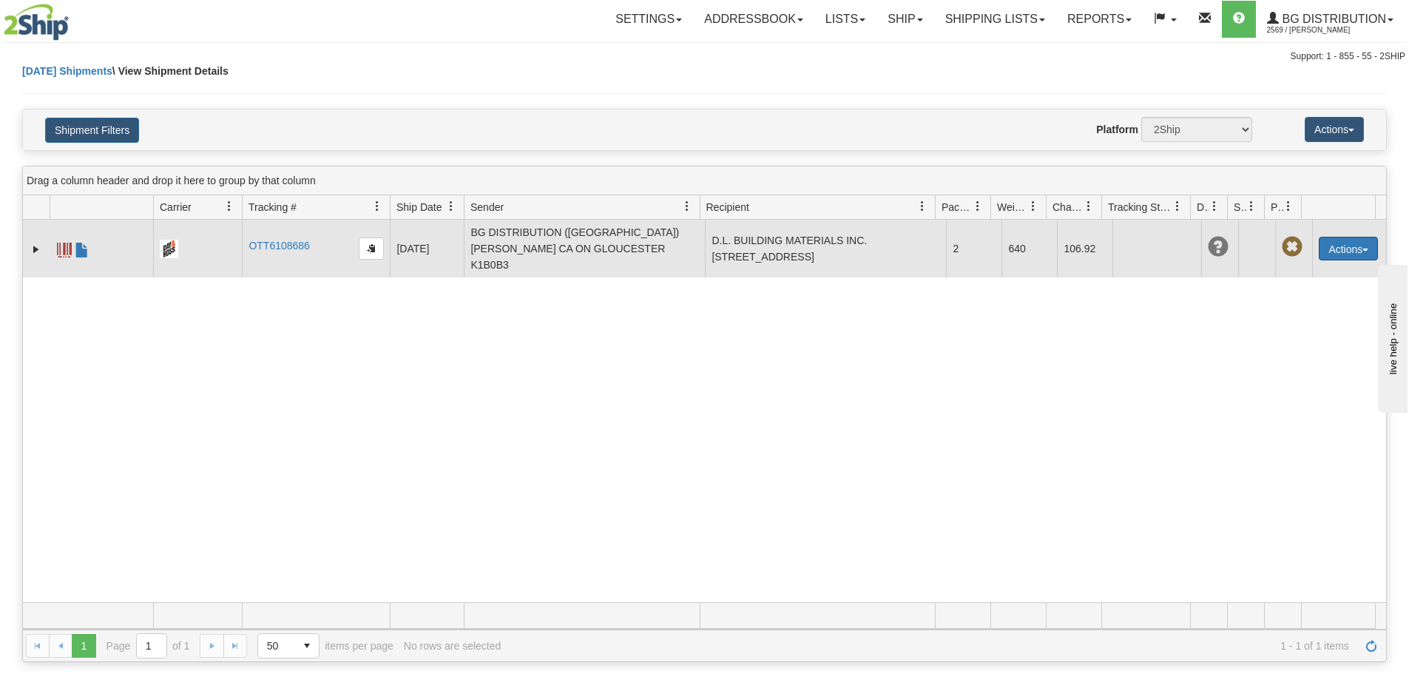
click at [1323, 237] on button "Actions" at bounding box center [1348, 249] width 59 height 24
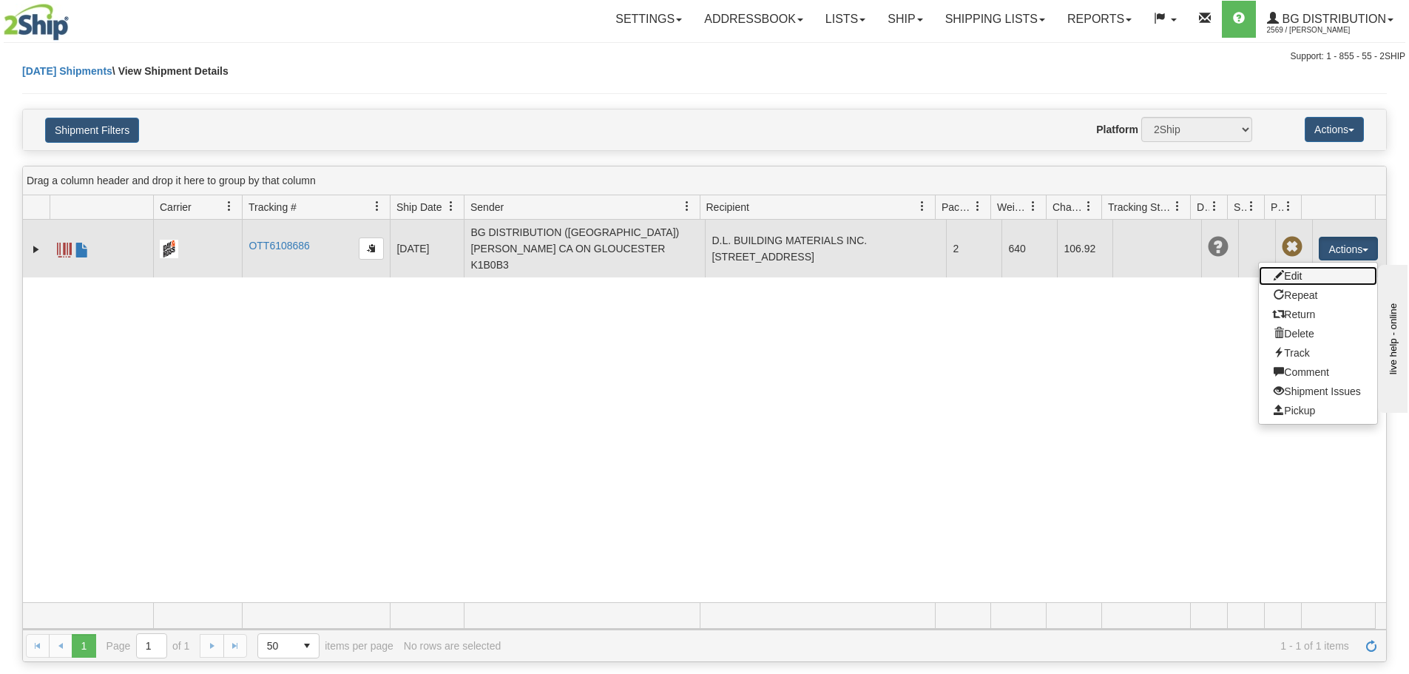
click at [1311, 266] on link "Edit" at bounding box center [1318, 275] width 118 height 19
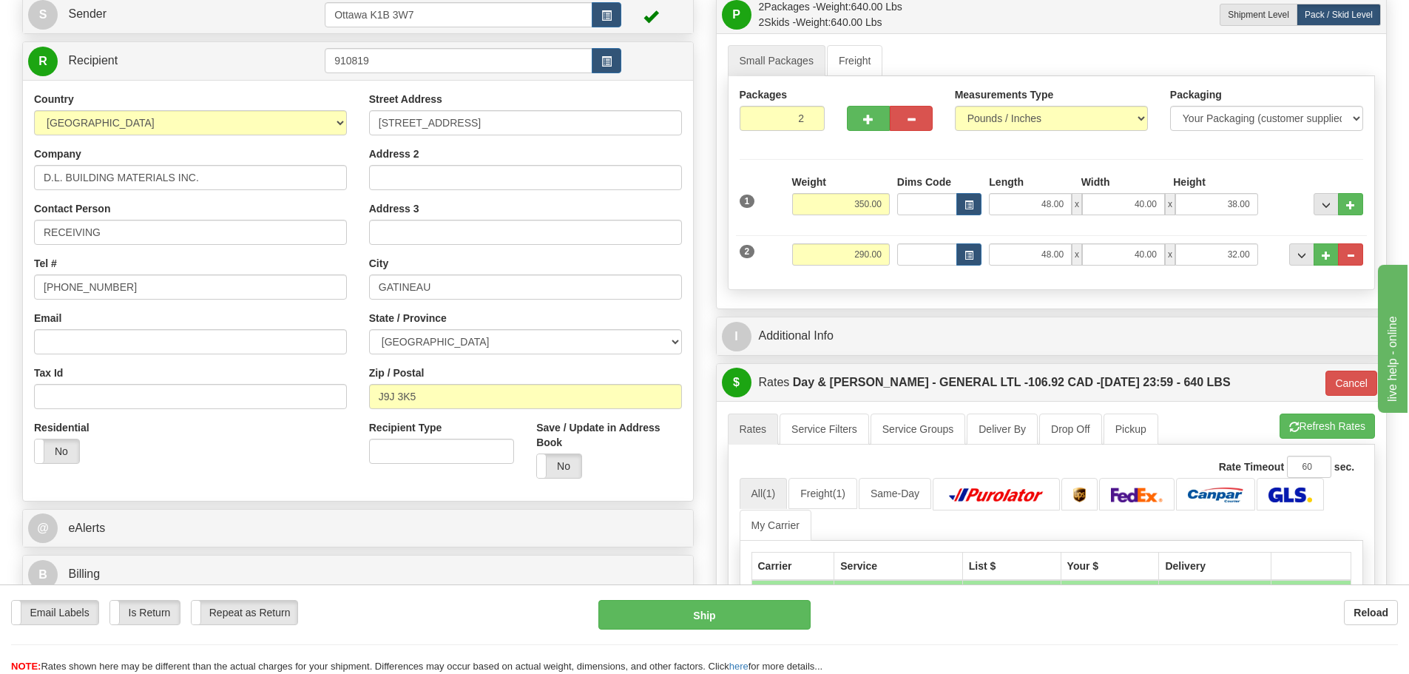
scroll to position [74, 0]
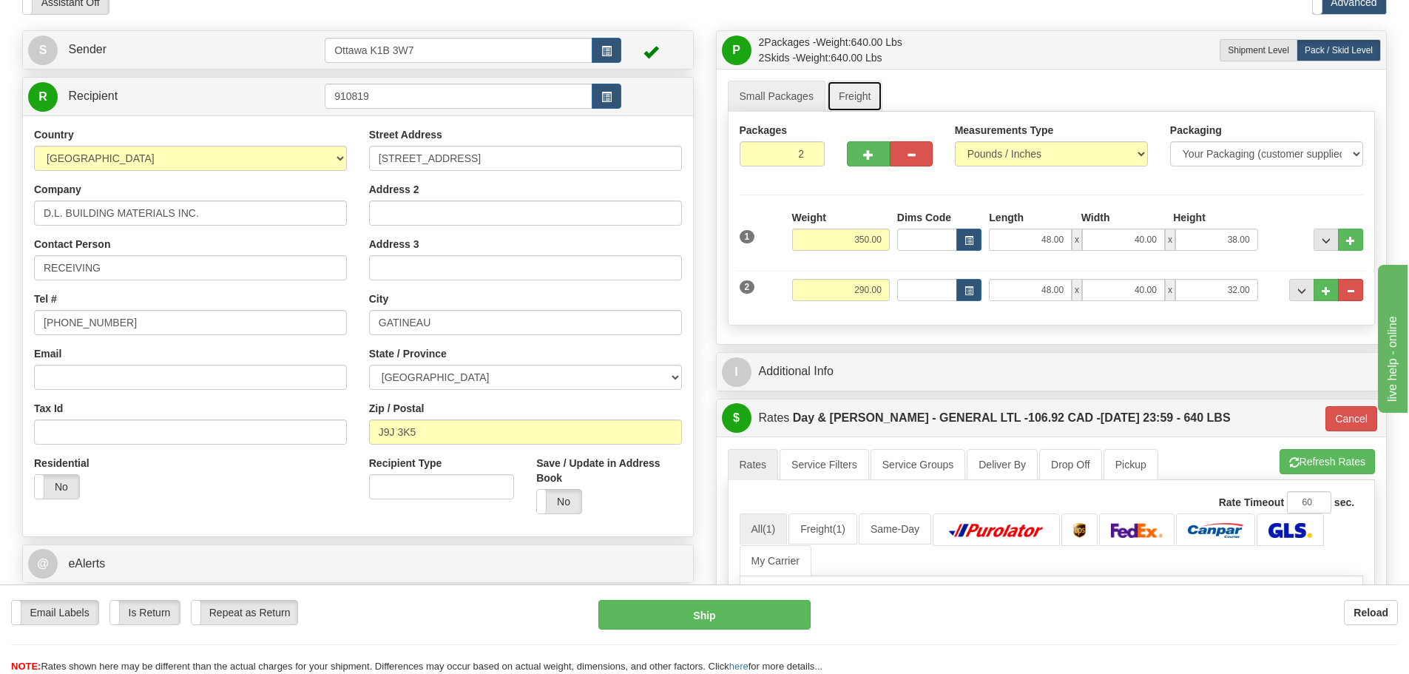
click at [855, 103] on link "Freight" at bounding box center [855, 96] width 56 height 31
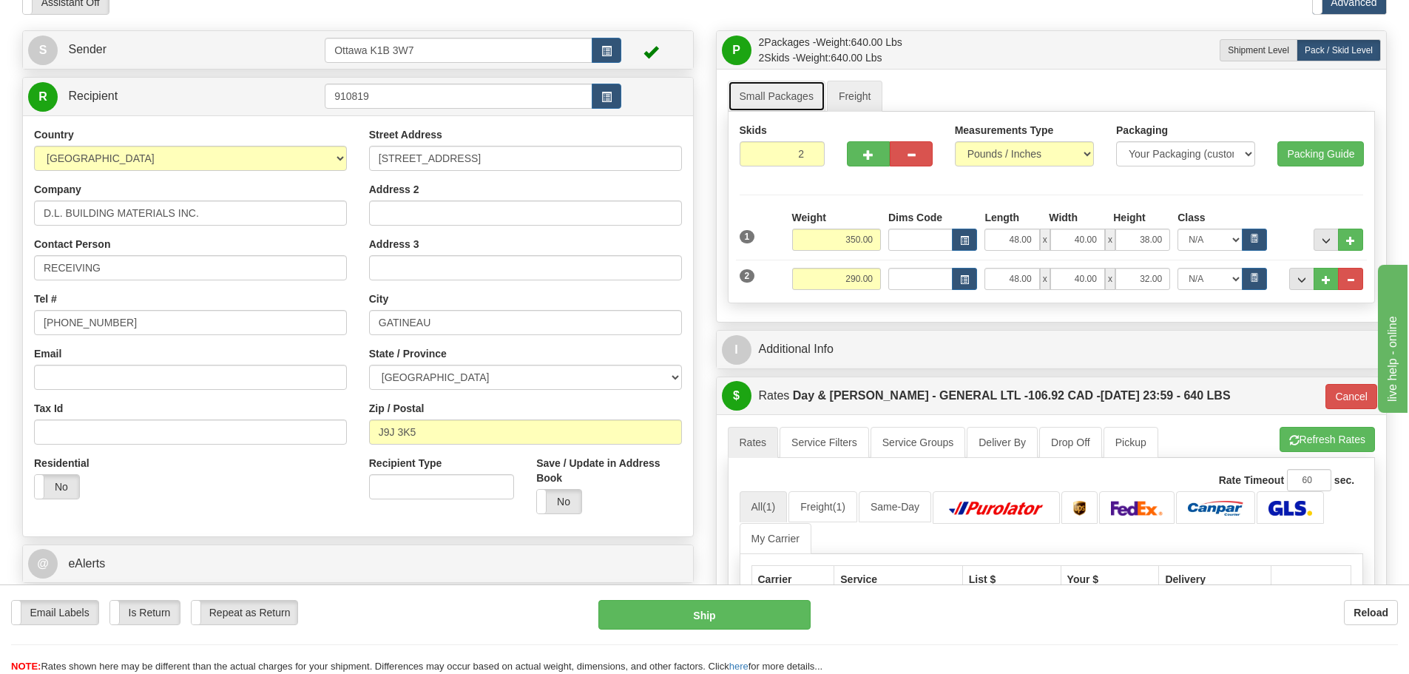
click at [789, 100] on link "Small Packages" at bounding box center [777, 96] width 98 height 31
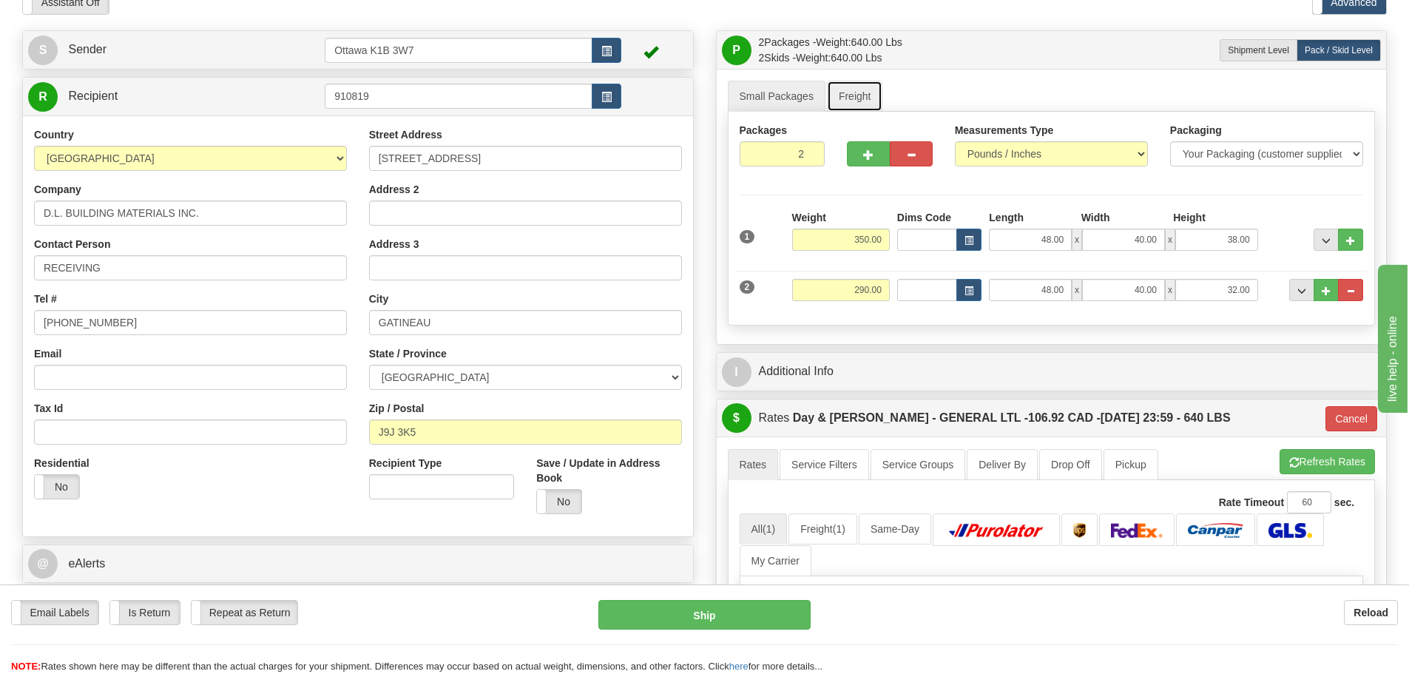
click at [843, 84] on link "Freight" at bounding box center [855, 96] width 56 height 31
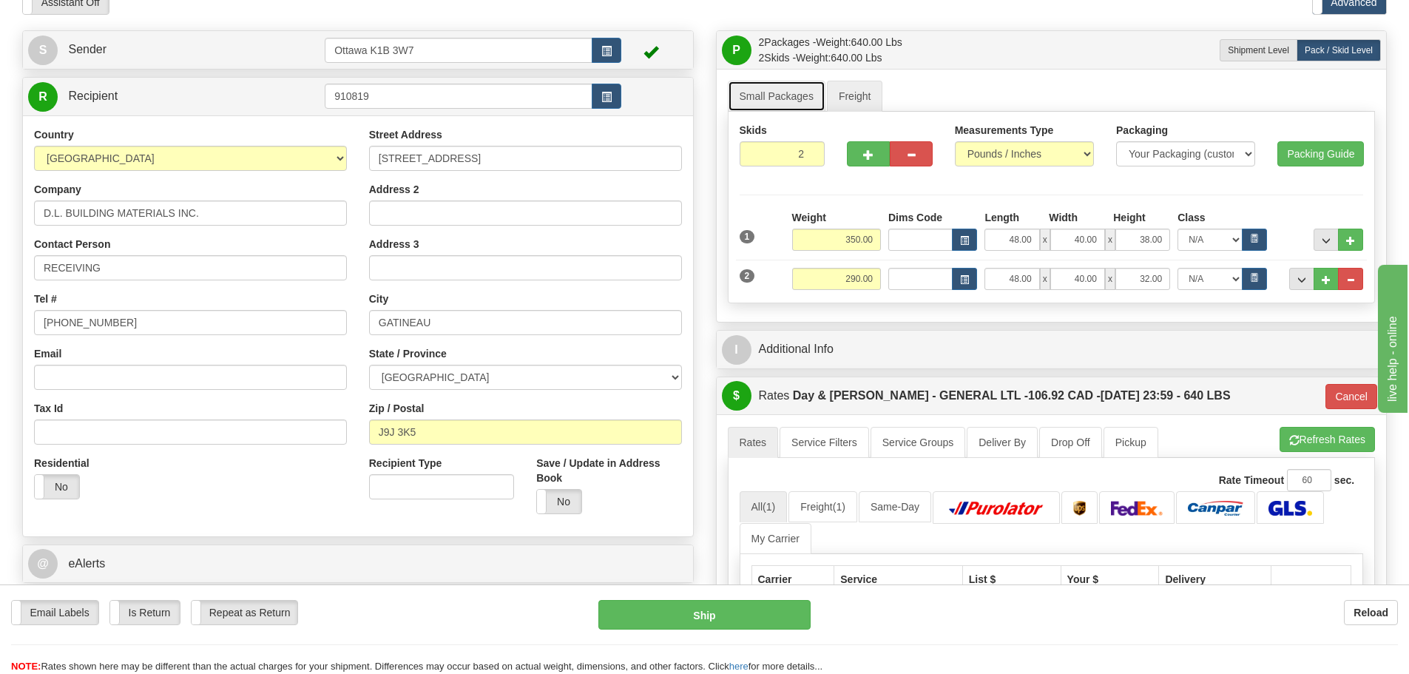
click at [779, 95] on link "Small Packages" at bounding box center [777, 96] width 98 height 31
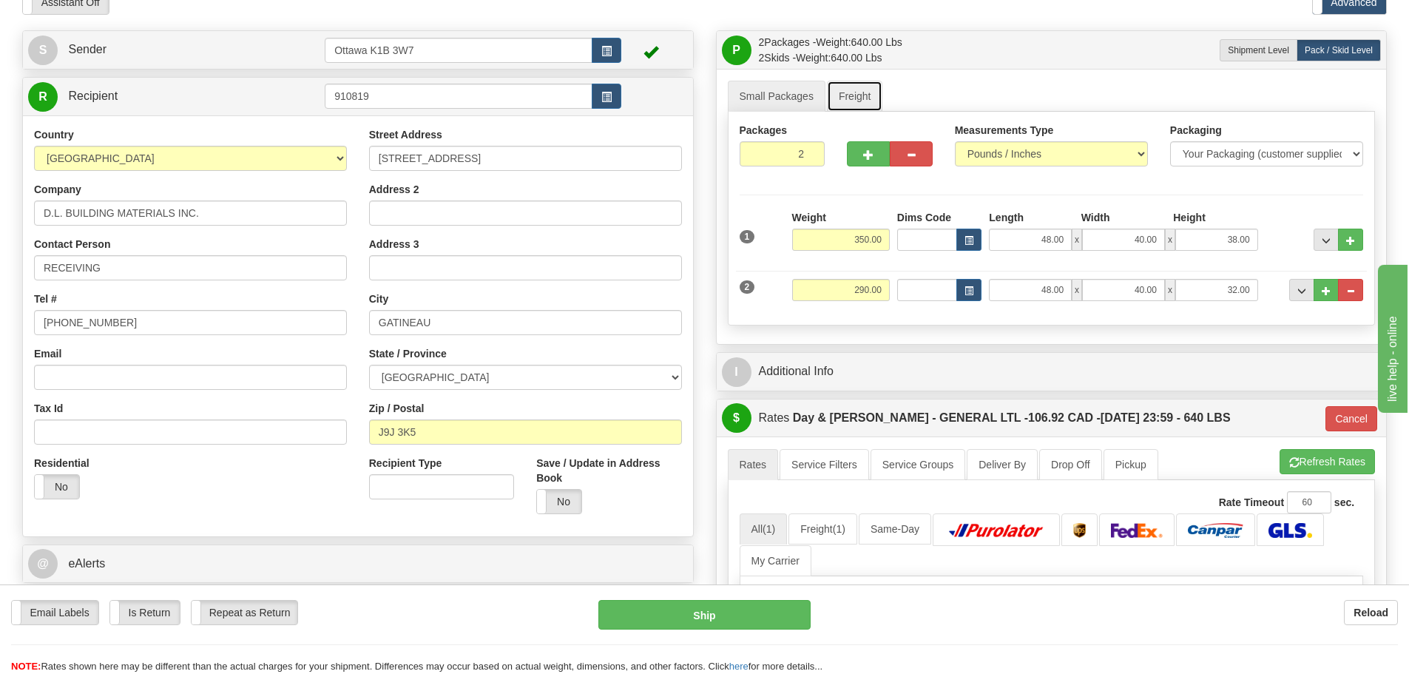
click at [845, 96] on link "Freight" at bounding box center [855, 96] width 56 height 31
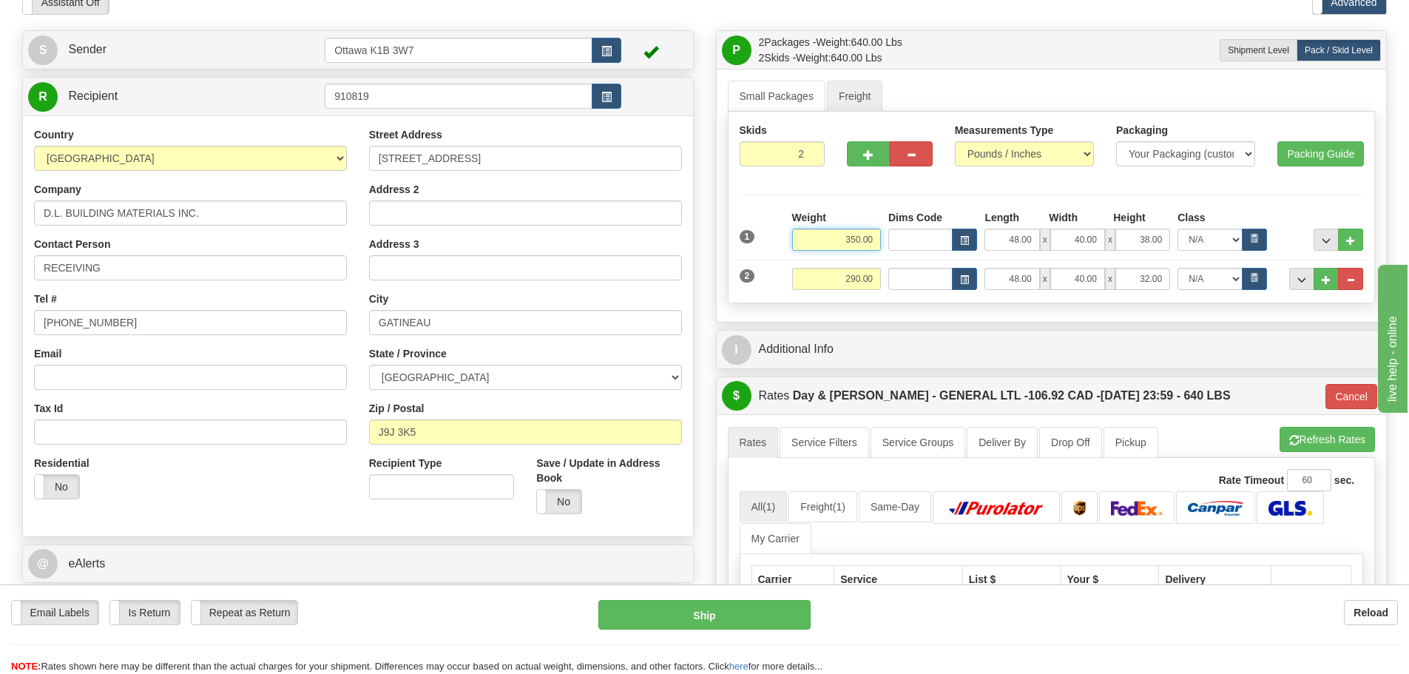
drag, startPoint x: 840, startPoint y: 243, endPoint x: 910, endPoint y: 249, distance: 70.5
click at [897, 249] on div "Weight 350.00 Dims Code Length Width Height x" at bounding box center [1078, 230] width 578 height 41
click at [1317, 238] on button "..." at bounding box center [1326, 240] width 25 height 22
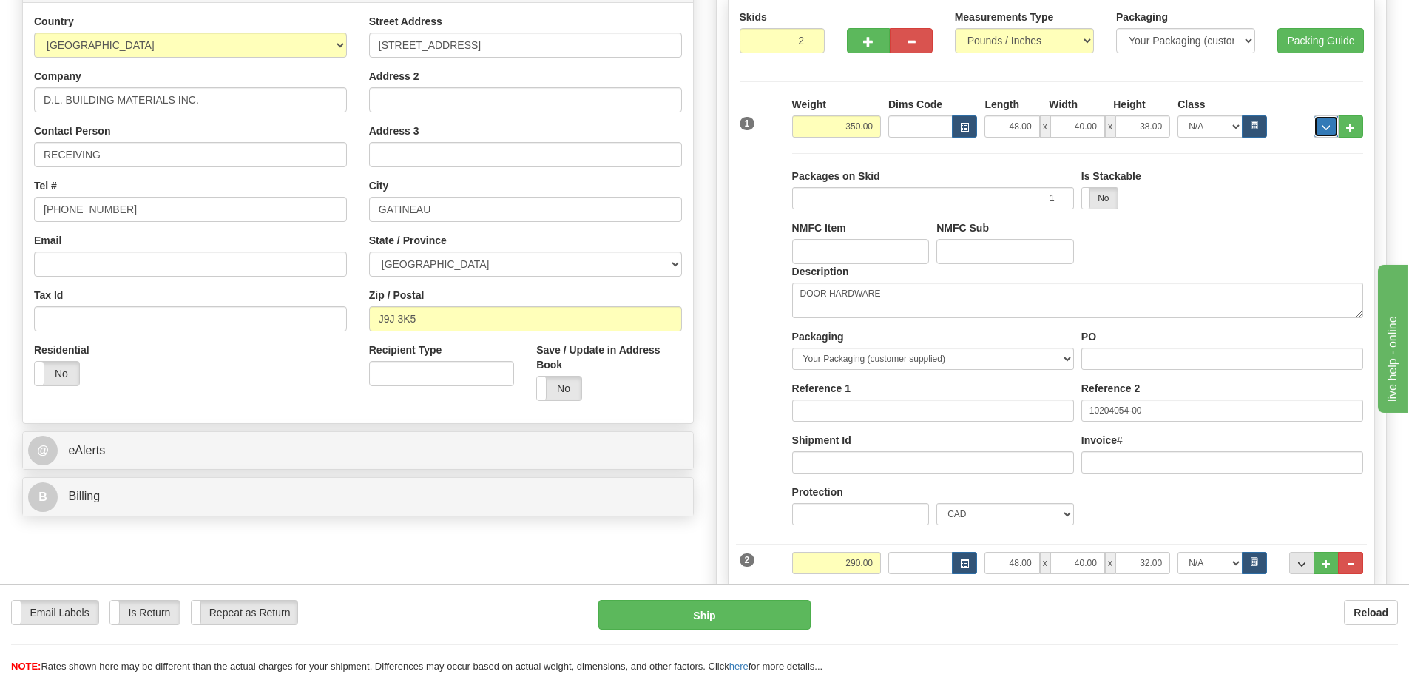
scroll to position [222, 0]
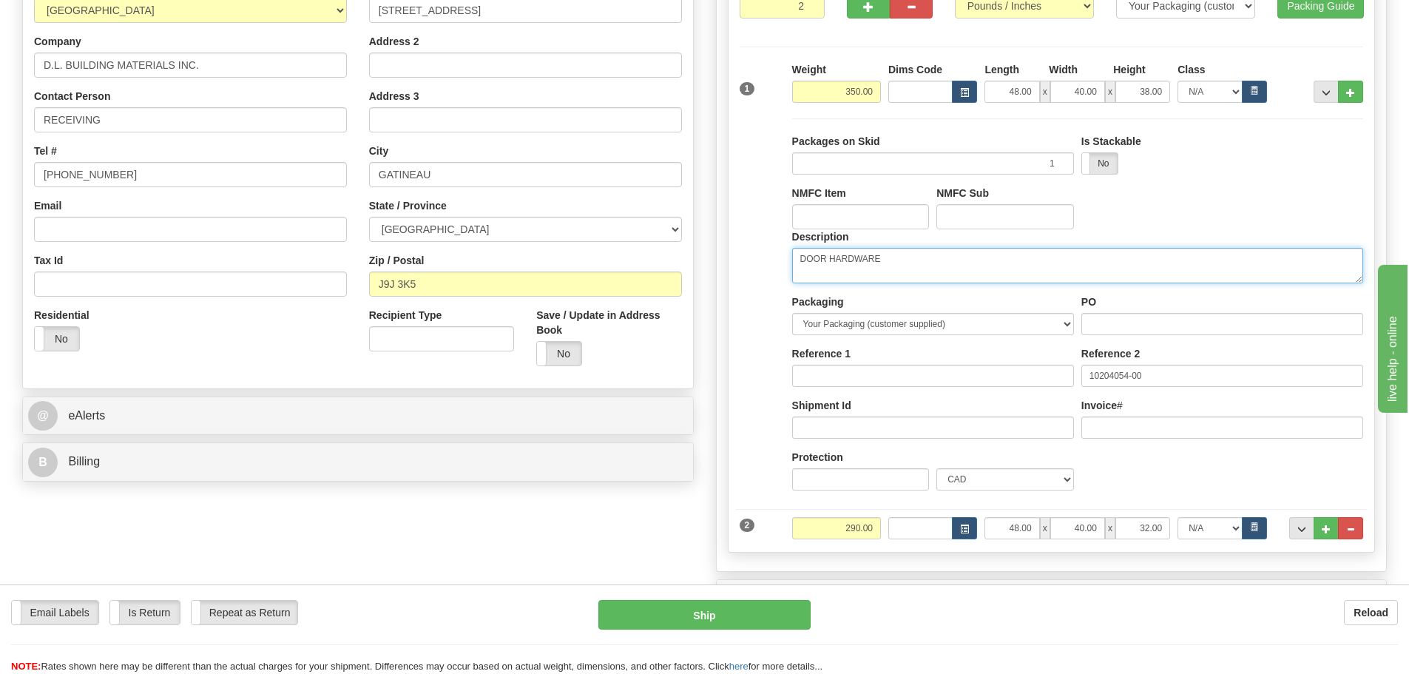
drag, startPoint x: 954, startPoint y: 266, endPoint x: 733, endPoint y: 258, distance: 221.3
click at [733, 258] on div "Skids 2 2" at bounding box center [1052, 258] width 648 height 589
click at [1323, 93] on span "..." at bounding box center [1326, 93] width 9 height 8
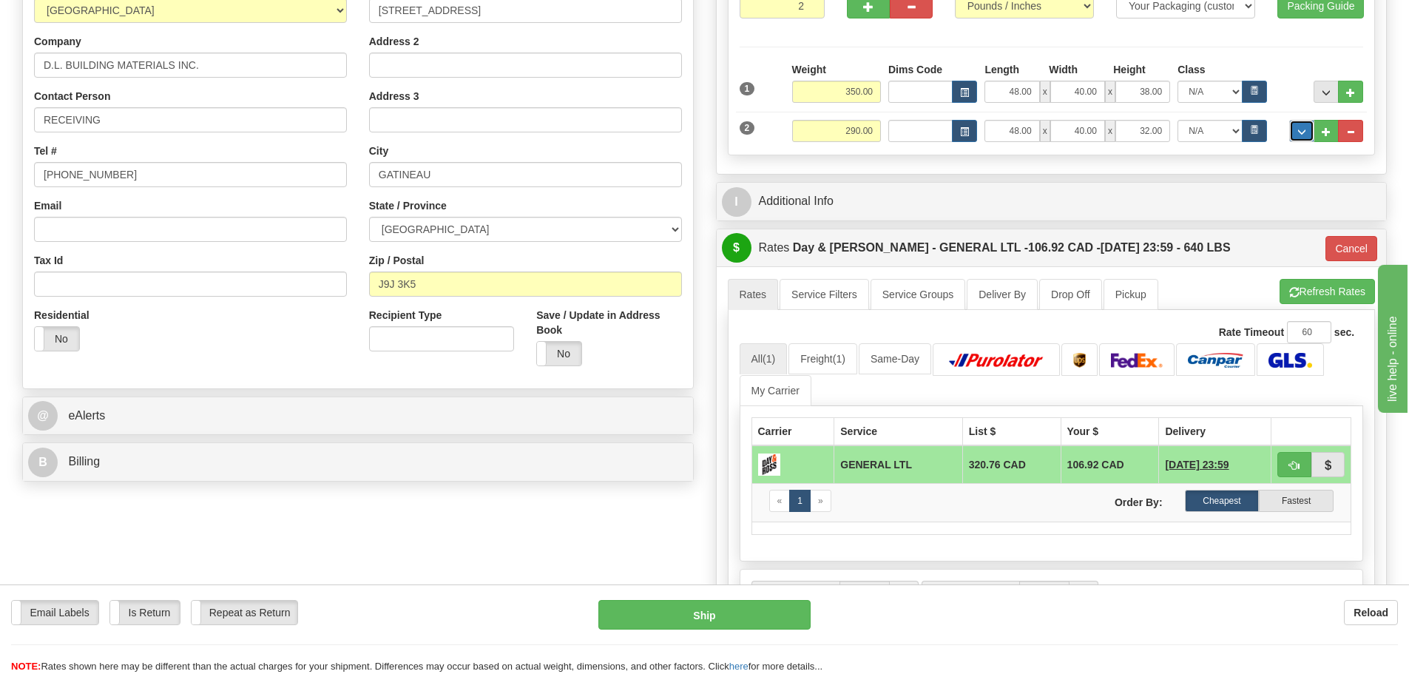
click at [1312, 134] on button "..." at bounding box center [1301, 131] width 25 height 22
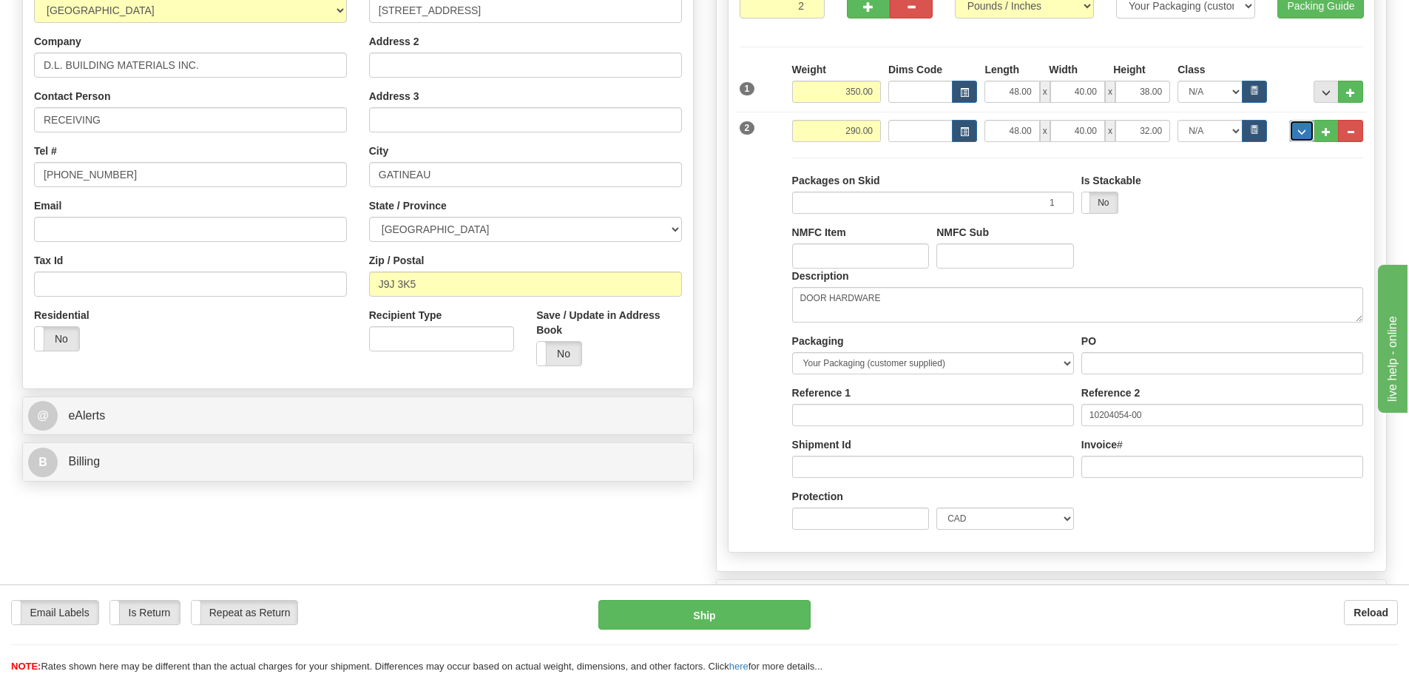
click at [1291, 123] on button "..." at bounding box center [1301, 131] width 25 height 22
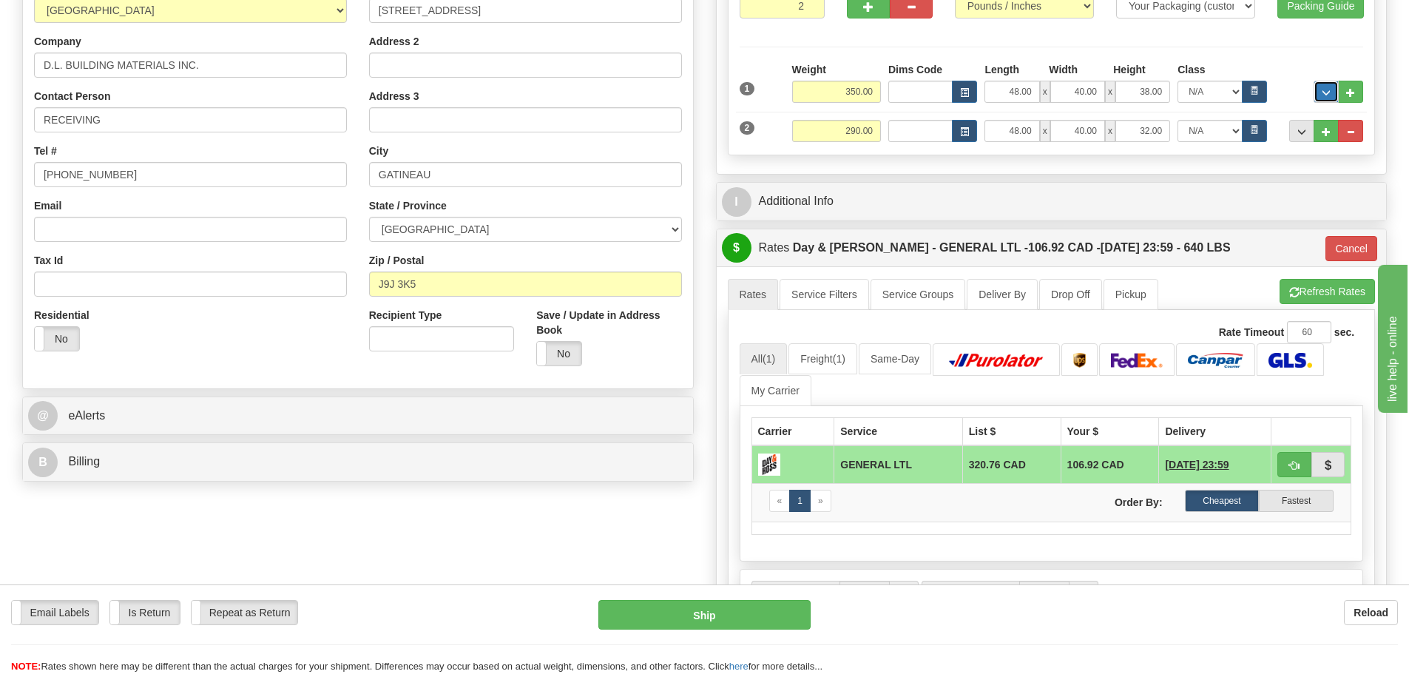
click at [1317, 92] on button "..." at bounding box center [1326, 92] width 25 height 22
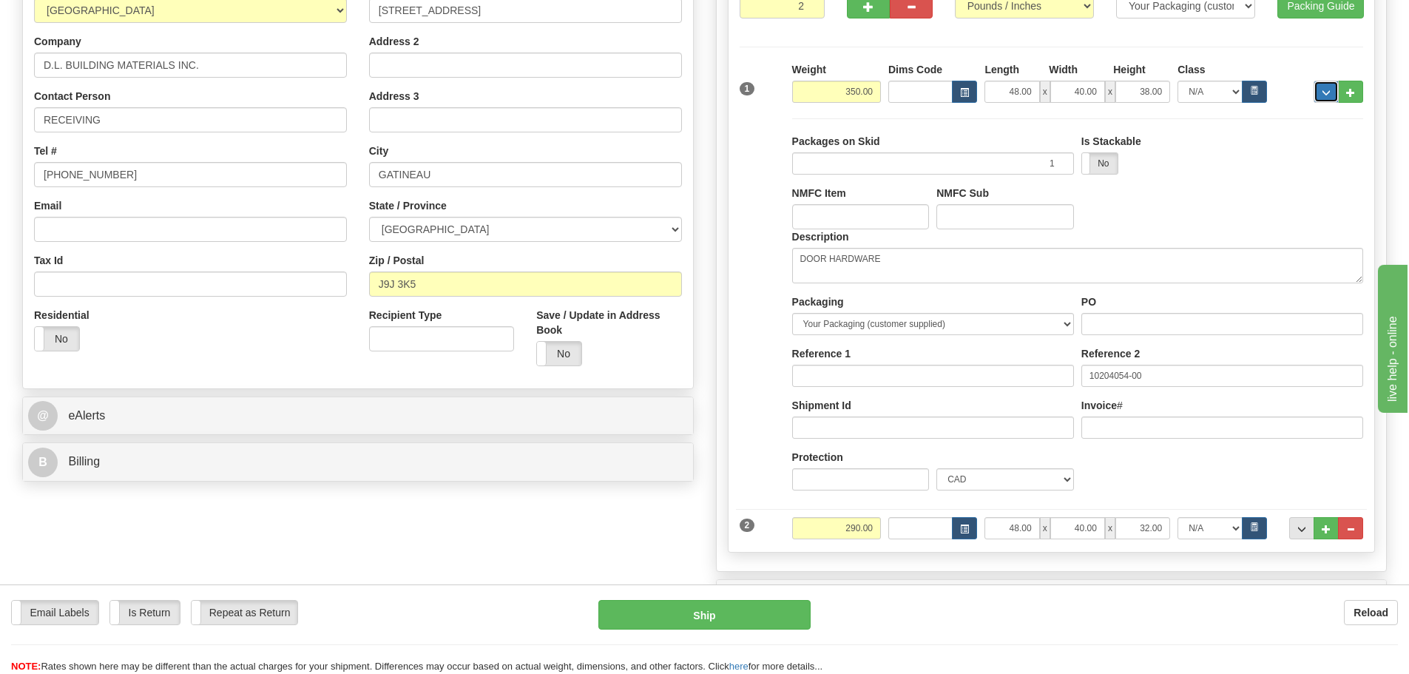
click at [1323, 95] on span "..." at bounding box center [1326, 93] width 9 height 8
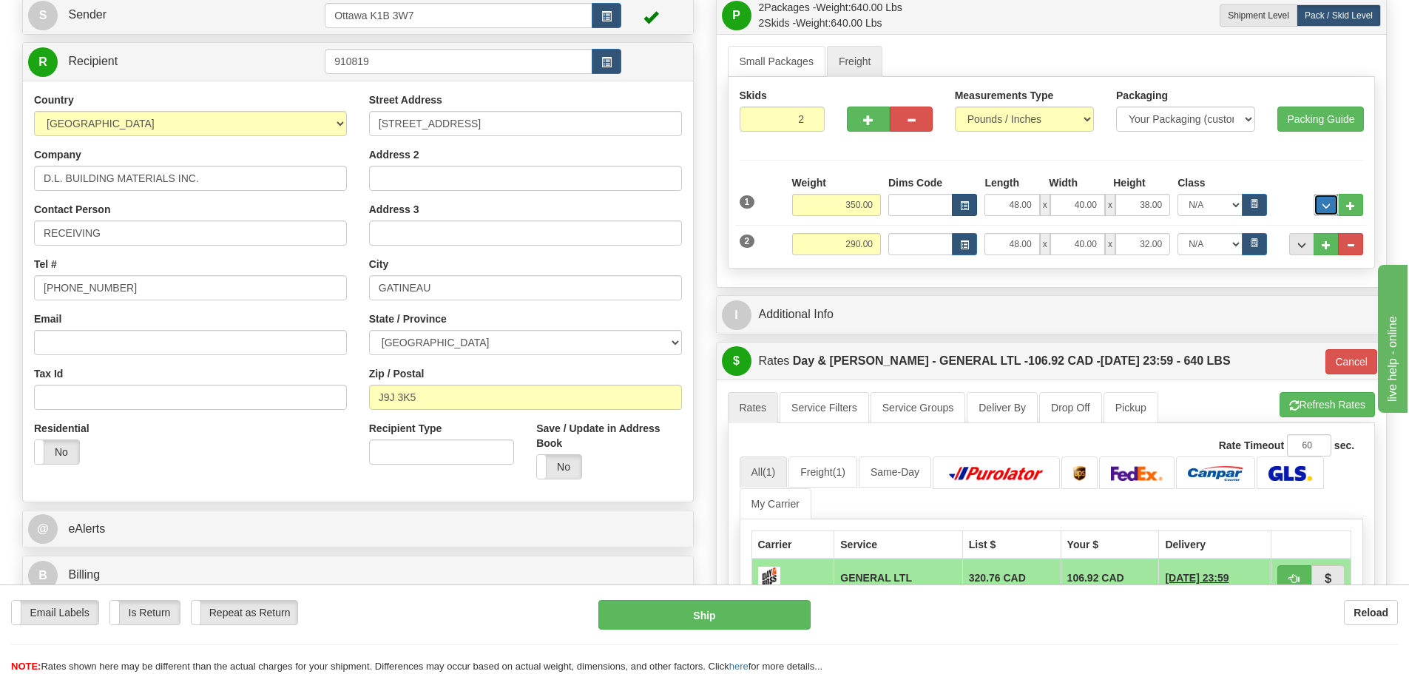
scroll to position [74, 0]
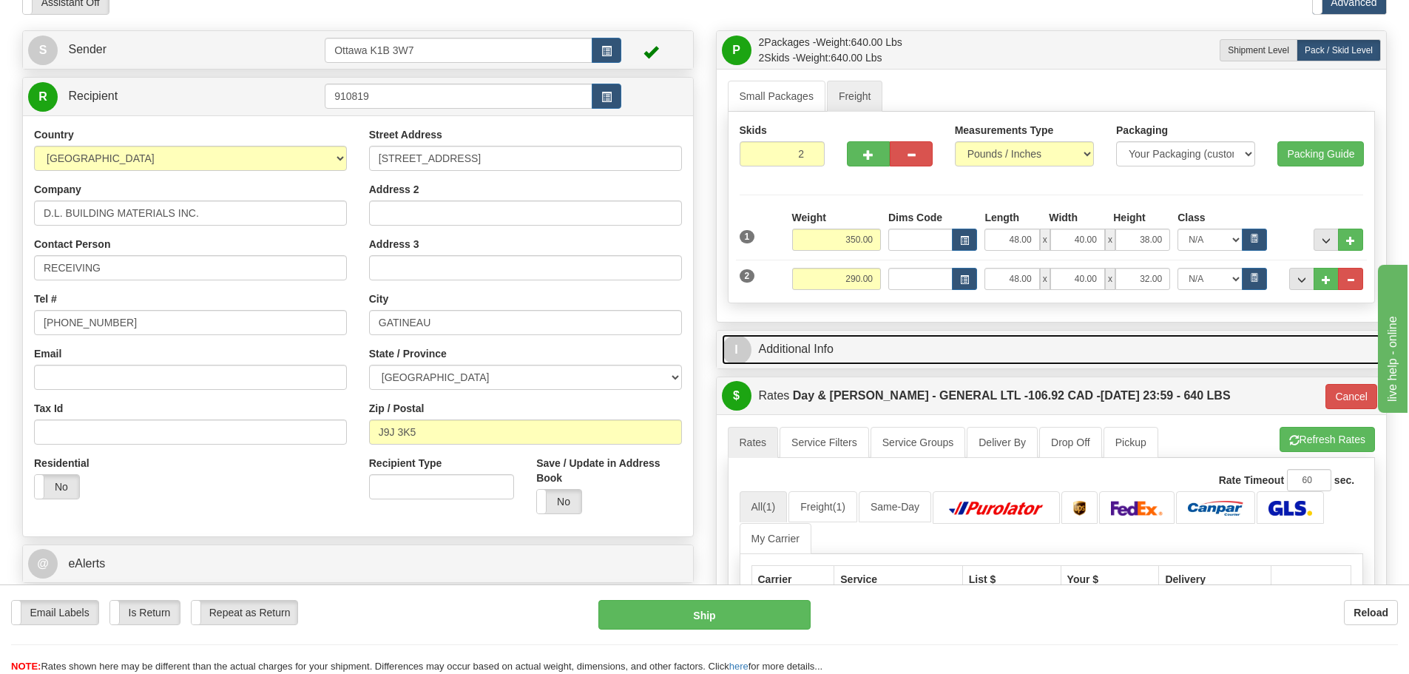
click at [975, 345] on link "I Additional Info" at bounding box center [1052, 349] width 660 height 30
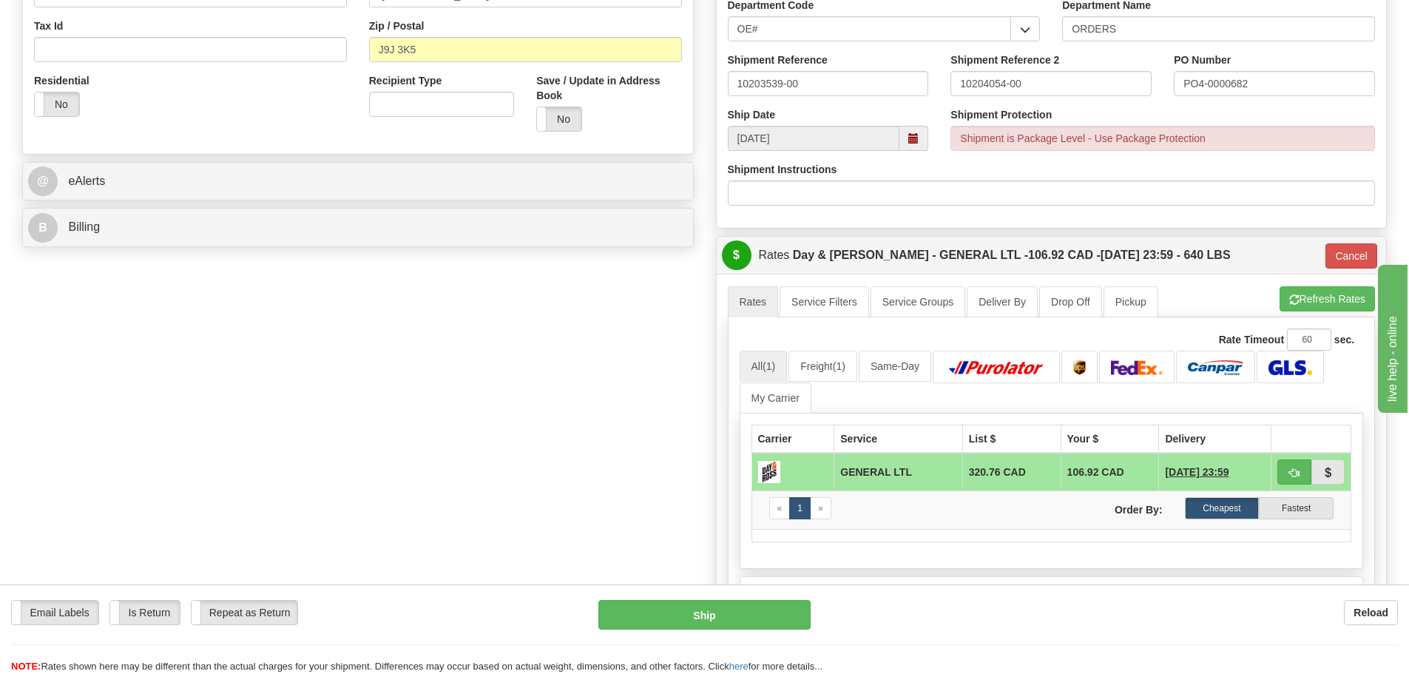
scroll to position [518, 0]
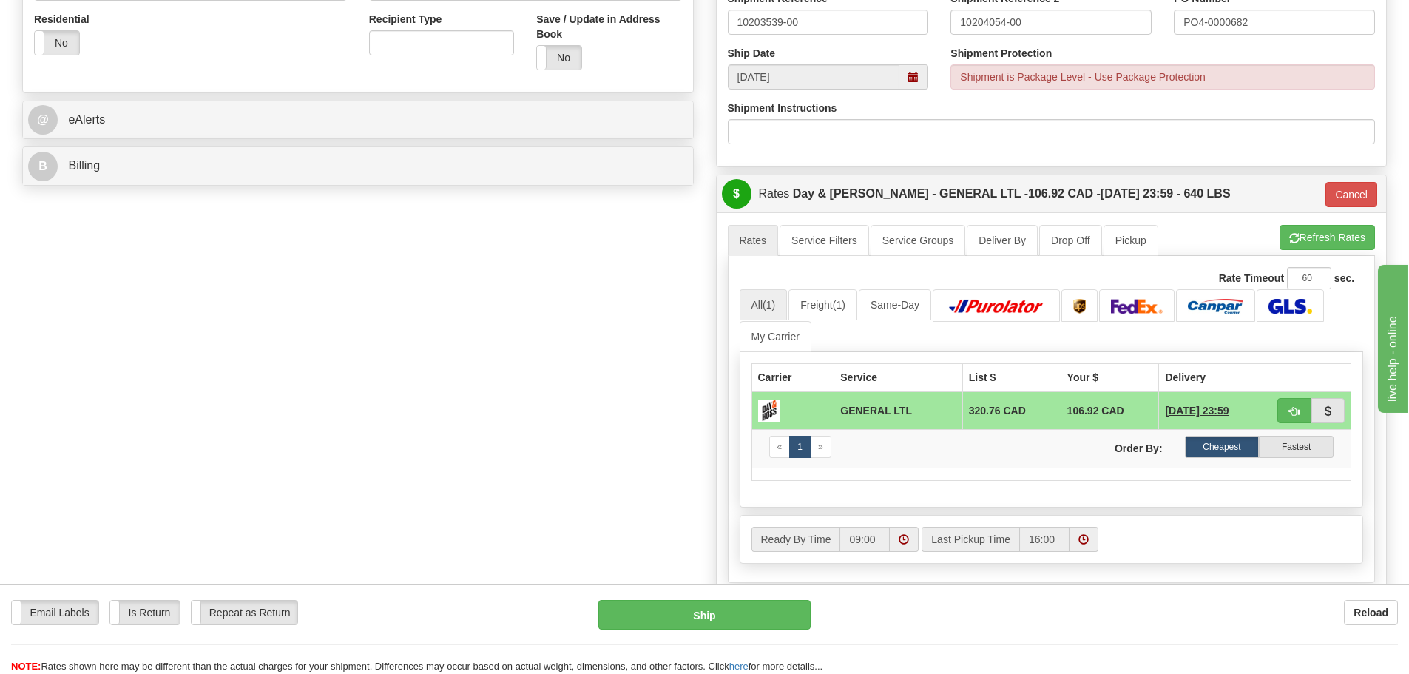
click at [1061, 405] on td "106.92 CAD" at bounding box center [1110, 410] width 98 height 38
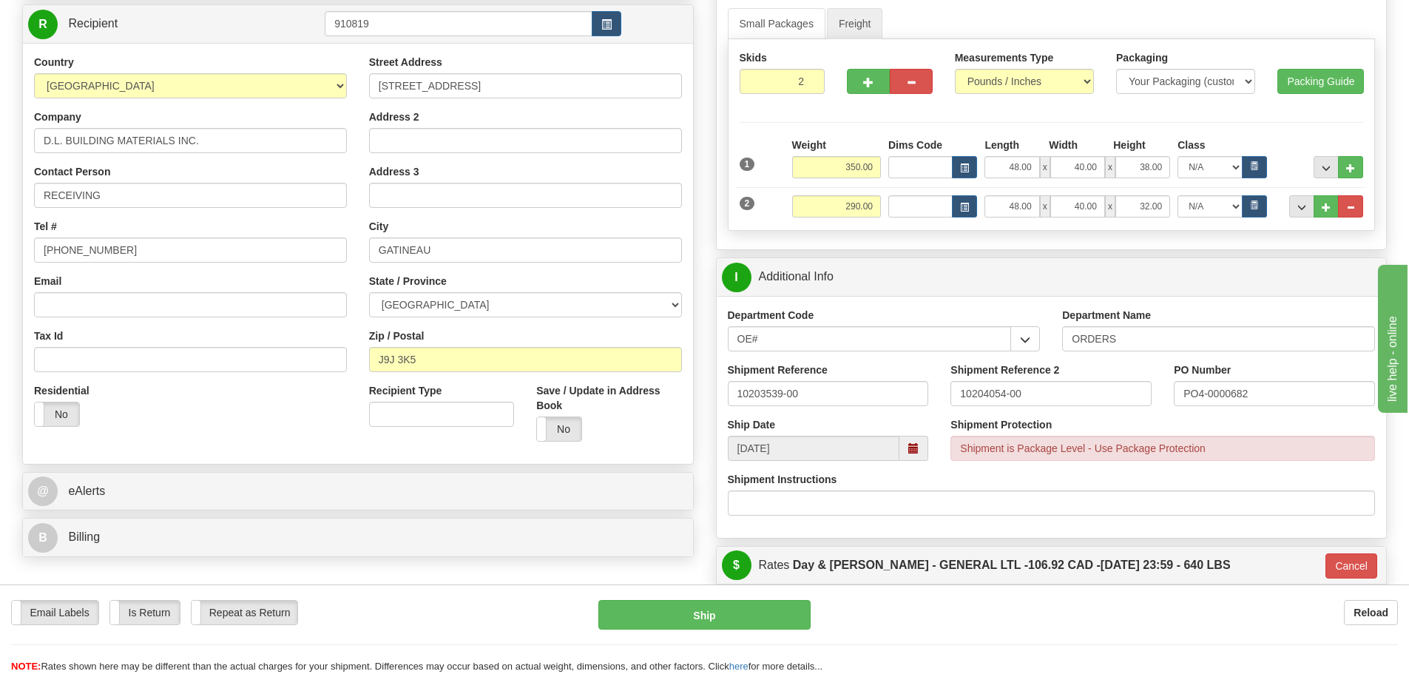
scroll to position [0, 0]
